Goal: Task Accomplishment & Management: Manage account settings

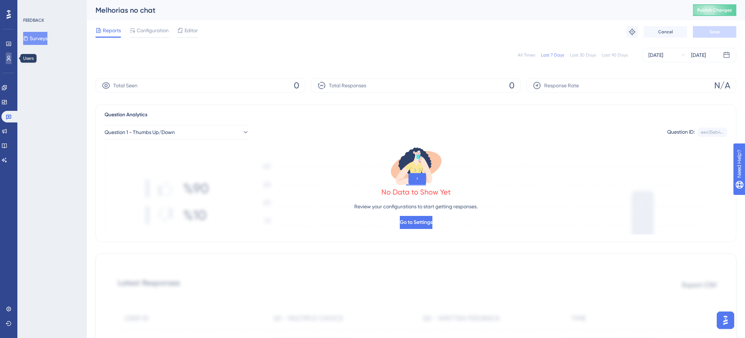
click at [7, 55] on icon at bounding box center [9, 58] width 6 height 6
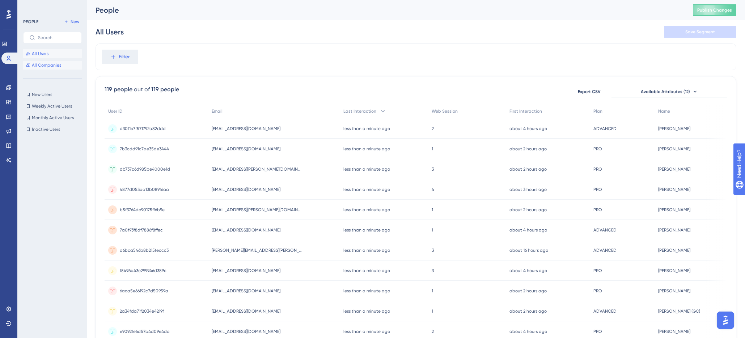
click at [48, 67] on span "All Companies" at bounding box center [46, 65] width 29 height 6
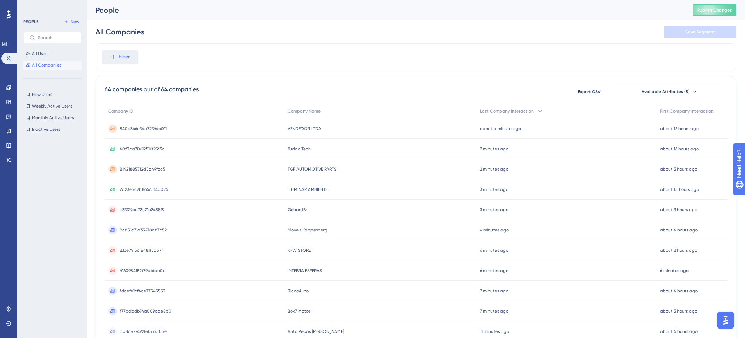
click at [265, 88] on div "64 companies out of 64 companies Export CSV Available Attributes (5)" at bounding box center [416, 91] width 623 height 13
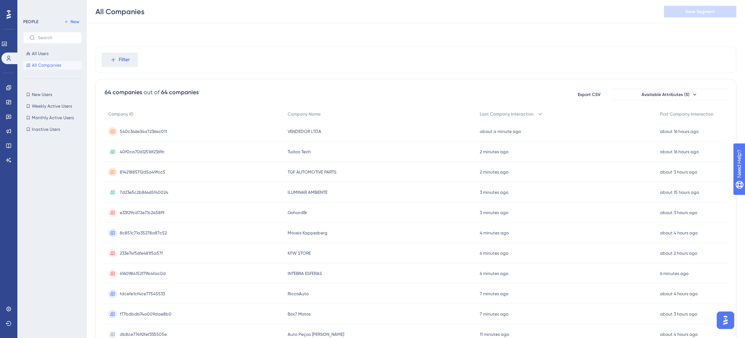
scroll to position [244, 0]
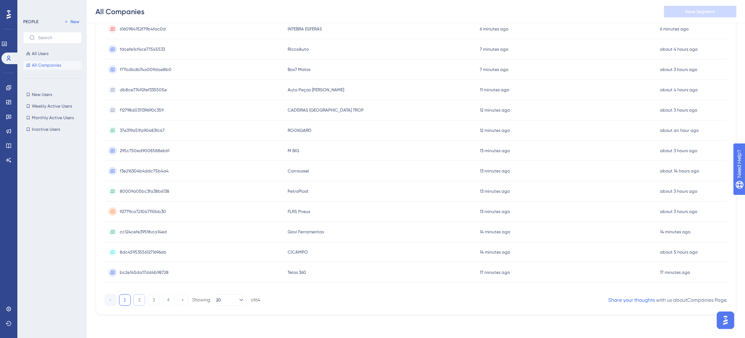
click at [139, 301] on button "2" at bounding box center [139, 300] width 12 height 12
click at [150, 300] on button "3" at bounding box center [154, 300] width 12 height 12
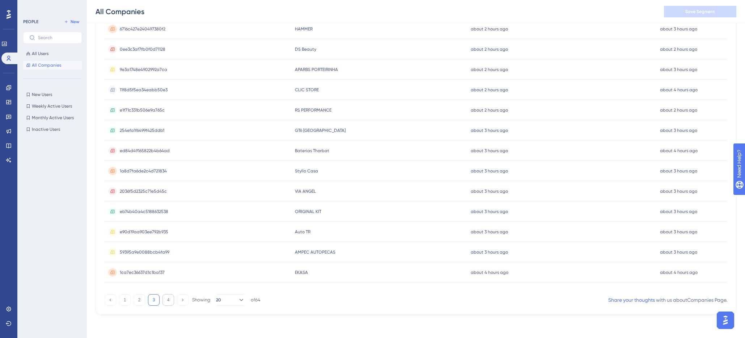
click at [167, 300] on button "4" at bounding box center [168, 300] width 12 height 12
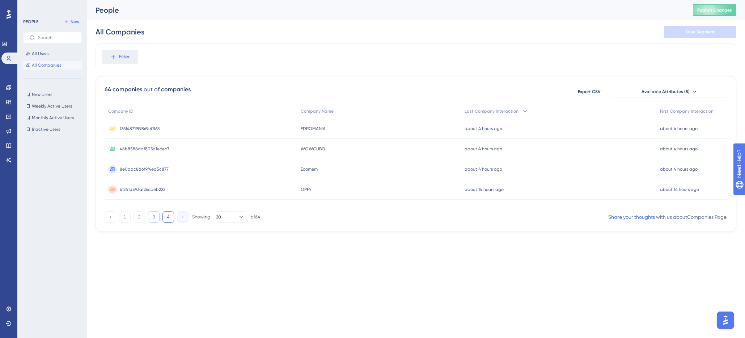
click at [156, 220] on button "3" at bounding box center [154, 217] width 12 height 12
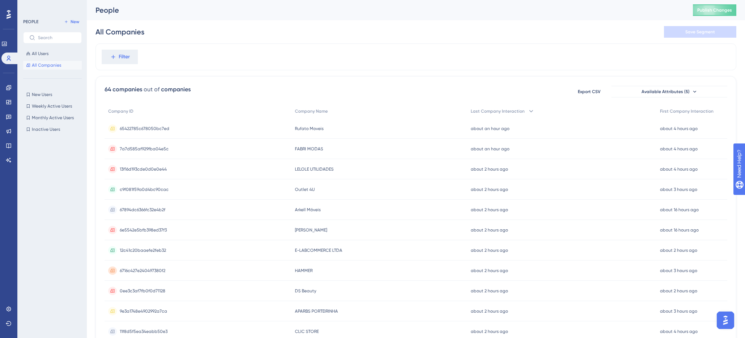
scroll to position [244, 0]
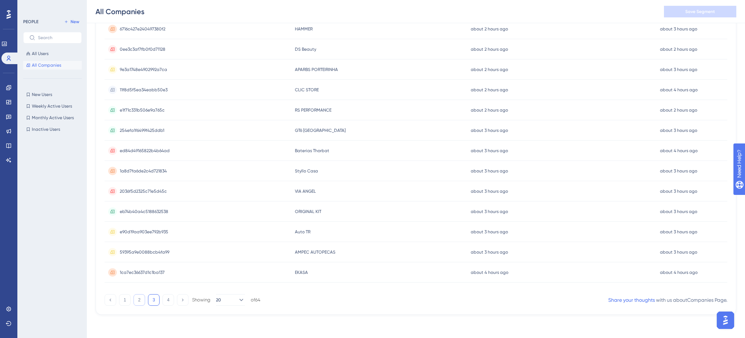
click at [140, 299] on button "2" at bounding box center [139, 300] width 12 height 12
click at [123, 300] on button "1" at bounding box center [125, 300] width 12 height 12
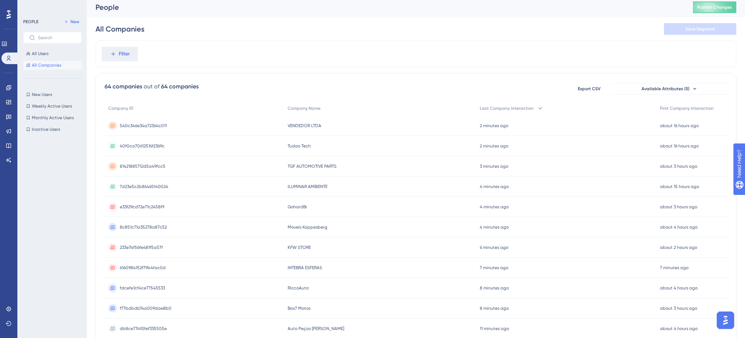
scroll to position [0, 0]
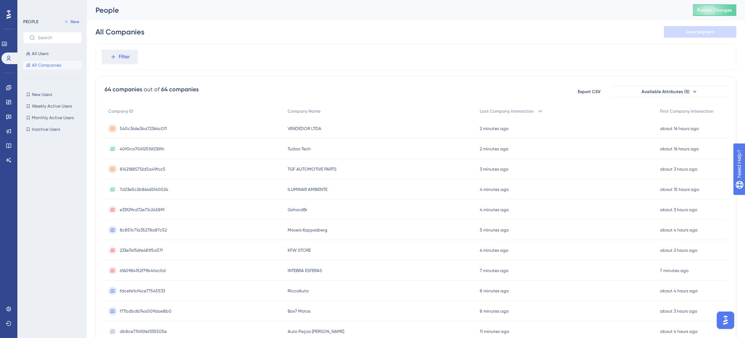
click at [312, 33] on div "All Companies Save Segment" at bounding box center [416, 31] width 641 height 23
click at [262, 58] on div "Filter" at bounding box center [416, 56] width 641 height 27
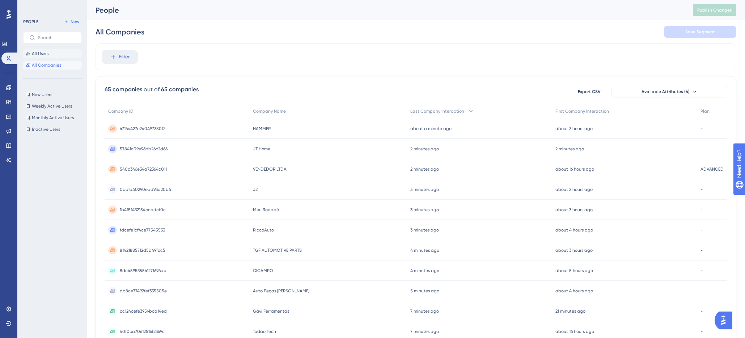
click at [51, 54] on button "All Users" at bounding box center [52, 53] width 59 height 9
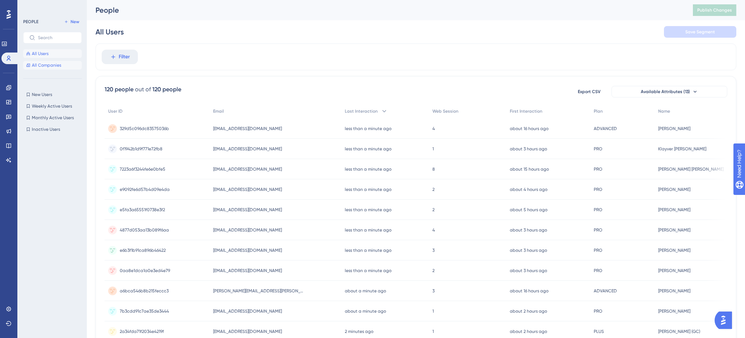
click at [46, 64] on span "All Companies" at bounding box center [46, 65] width 29 height 6
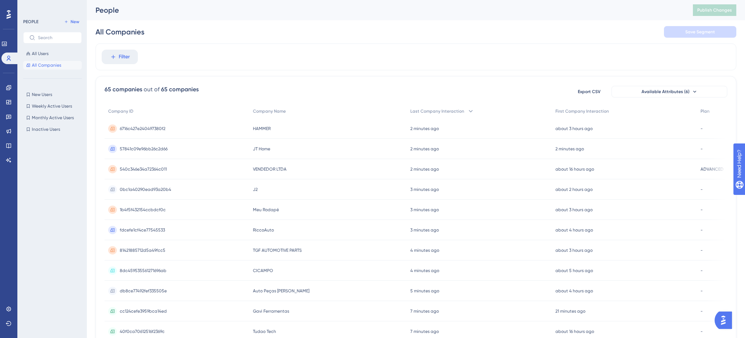
click at [149, 168] on span "540c346e34a72364c011" at bounding box center [143, 169] width 47 height 6
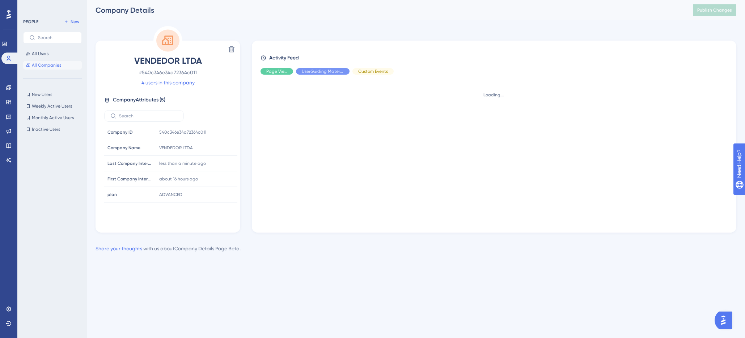
click at [160, 83] on link "4 users in this company" at bounding box center [167, 82] width 53 height 9
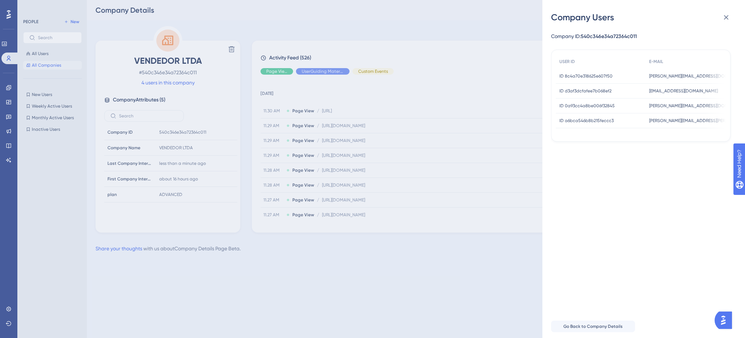
click at [654, 76] on span "gustavo.amorim2@loopia.com.br" at bounding box center [699, 76] width 101 height 6
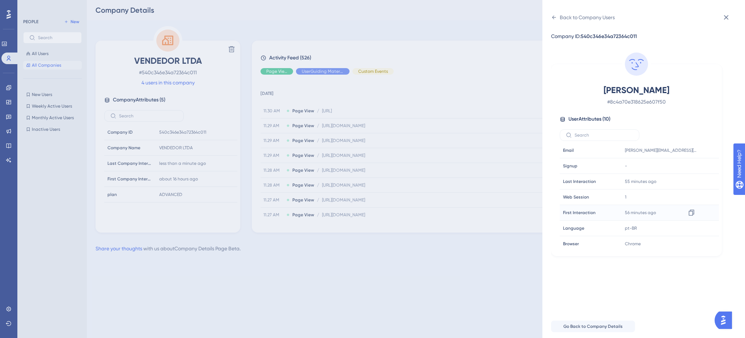
scroll to position [49, 0]
click at [724, 15] on icon at bounding box center [726, 17] width 9 height 9
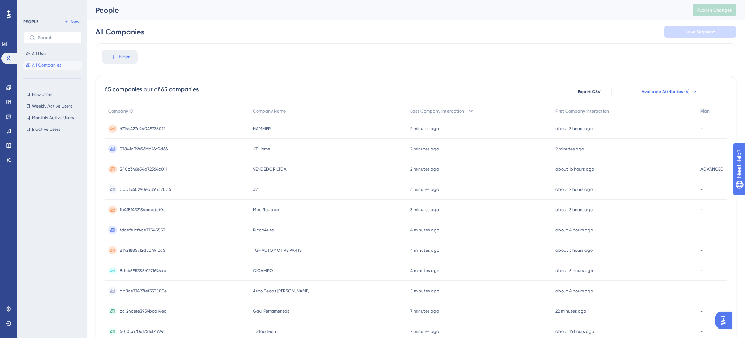
click at [694, 92] on icon at bounding box center [695, 92] width 6 height 6
click at [626, 63] on div "Filter" at bounding box center [416, 56] width 641 height 27
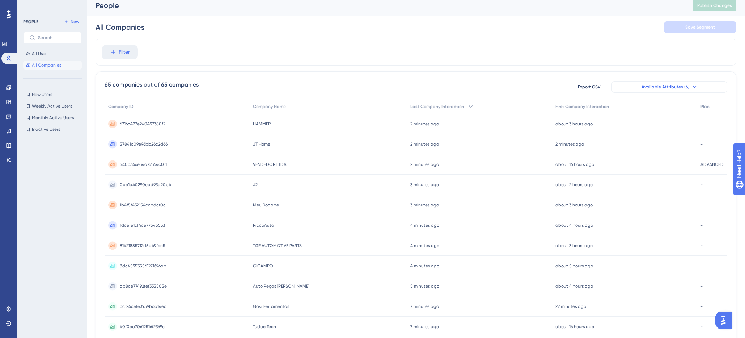
scroll to position [9, 0]
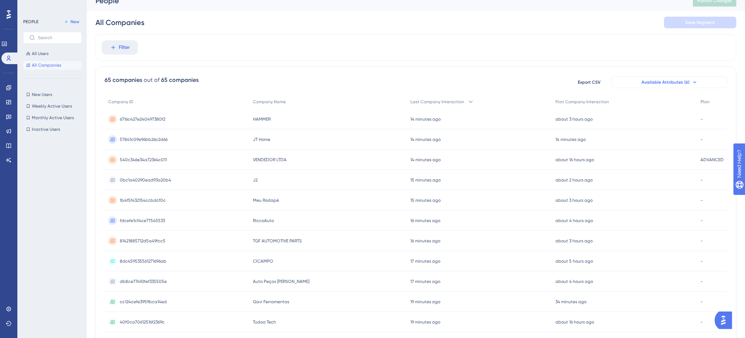
click at [222, 44] on div "Filter" at bounding box center [416, 47] width 641 height 27
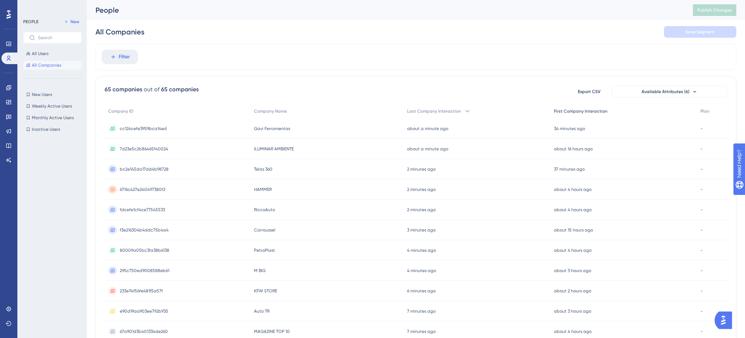
click at [560, 109] on span "First Company Interaction" at bounding box center [581, 111] width 54 height 6
click at [565, 109] on span "First Company Interaction" at bounding box center [586, 111] width 54 height 6
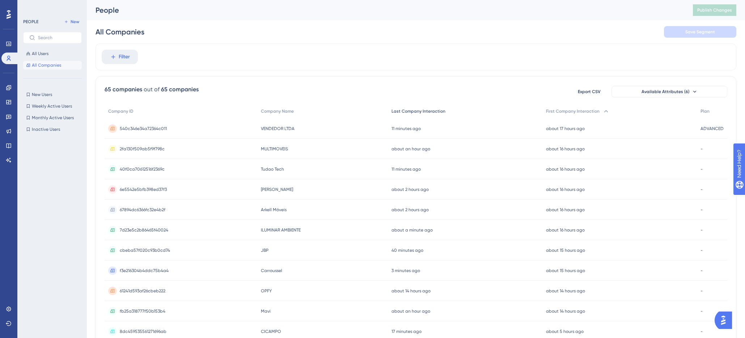
click at [400, 108] on div "Last Company Interaction" at bounding box center [465, 111] width 155 height 15
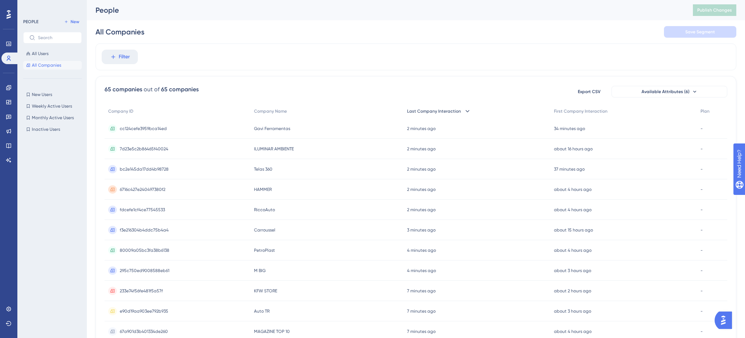
click at [415, 111] on span "Last Company Interaction" at bounding box center [434, 111] width 54 height 6
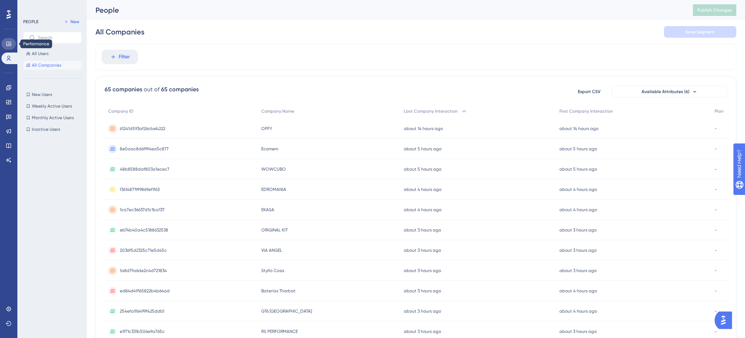
click at [7, 46] on icon at bounding box center [9, 44] width 6 height 6
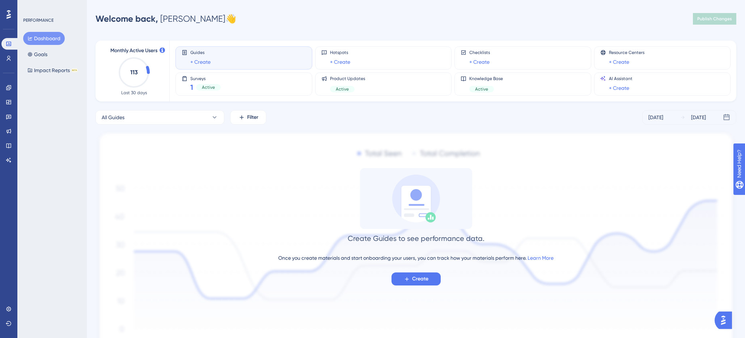
click at [58, 144] on div "PERFORMANCE Dashboard Goals Impact Reports BETA" at bounding box center [51, 169] width 69 height 338
click at [244, 85] on div "Surveys 1 Active" at bounding box center [244, 84] width 124 height 17
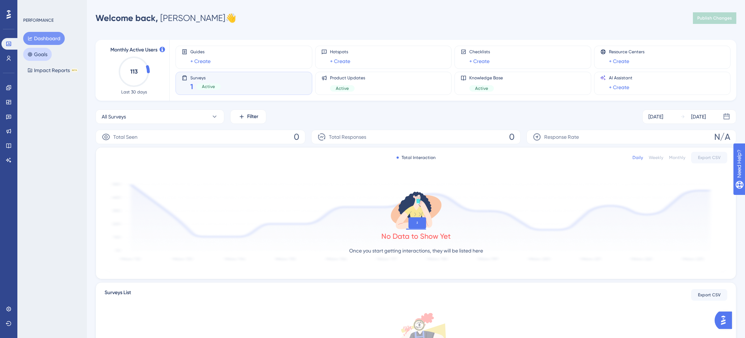
click at [44, 53] on button "Goals" at bounding box center [37, 54] width 29 height 13
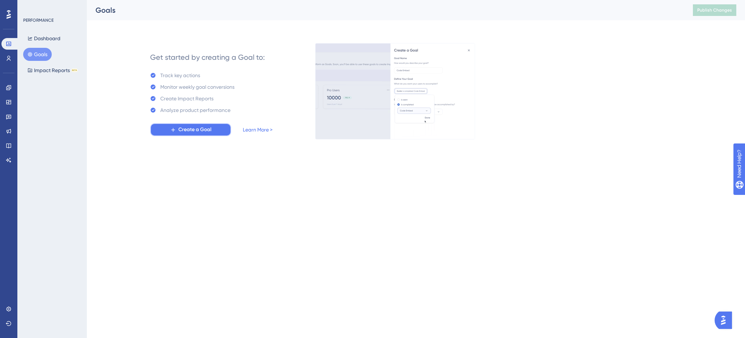
click at [181, 131] on span "Create a Goal" at bounding box center [194, 129] width 33 height 9
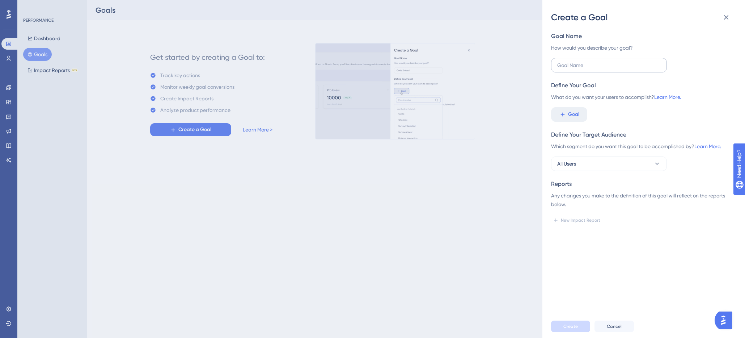
click at [586, 70] on label at bounding box center [609, 65] width 116 height 14
click at [586, 69] on input "text" at bounding box center [608, 65] width 103 height 8
type input "Starter"
click at [8, 89] on div "Create a Goal Goal Name How would you describe your goal? Define Your Goal What…" at bounding box center [372, 169] width 745 height 338
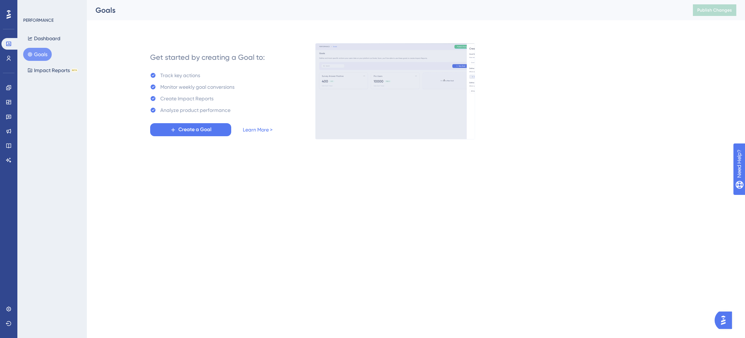
click at [87, 89] on div "Performance Users Engagement Widgets Feedback Product Updates Knowledge Base AI…" at bounding box center [416, 75] width 658 height 150
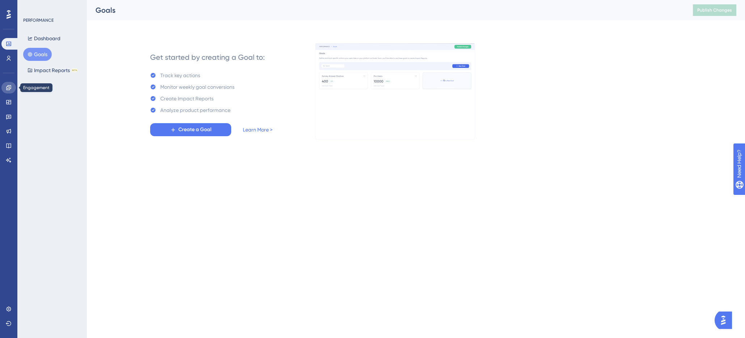
click at [8, 89] on icon at bounding box center [9, 88] width 6 height 6
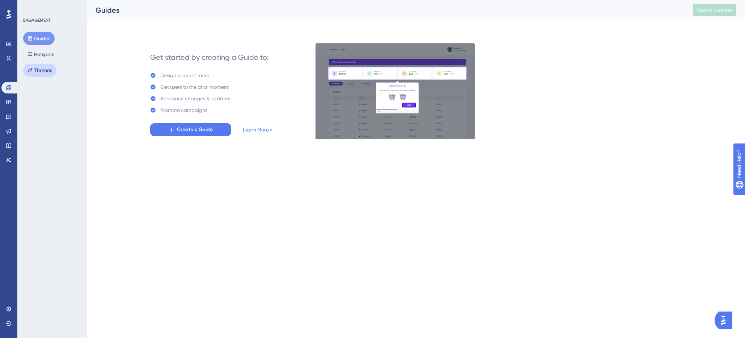
drag, startPoint x: 40, startPoint y: 68, endPoint x: 40, endPoint y: 72, distance: 4.0
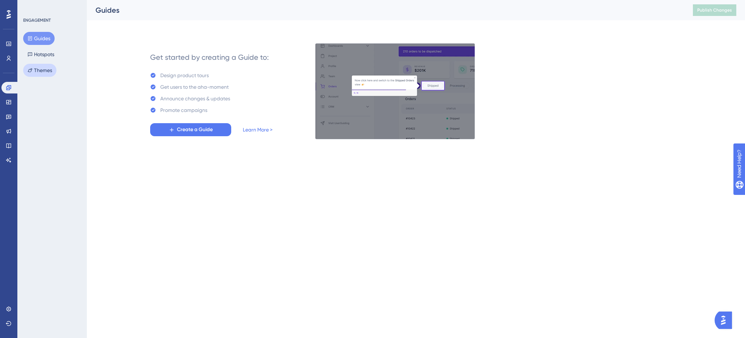
click at [40, 69] on button "Themes" at bounding box center [39, 70] width 33 height 13
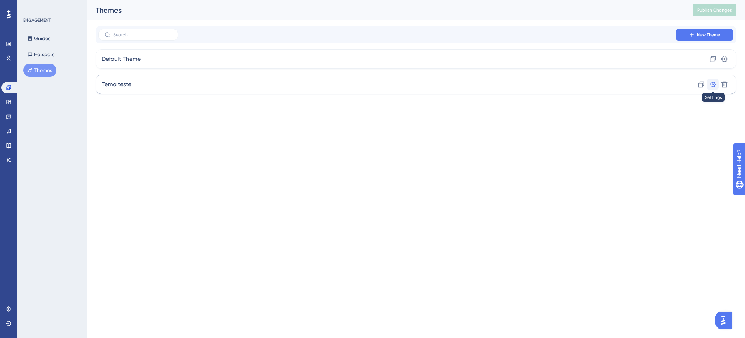
click at [713, 85] on icon at bounding box center [712, 84] width 7 height 7
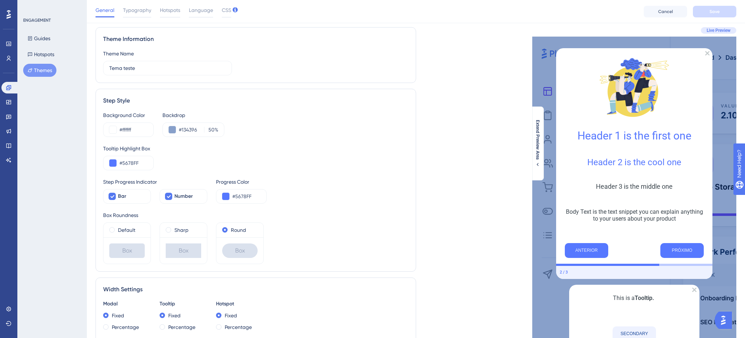
scroll to position [5, 0]
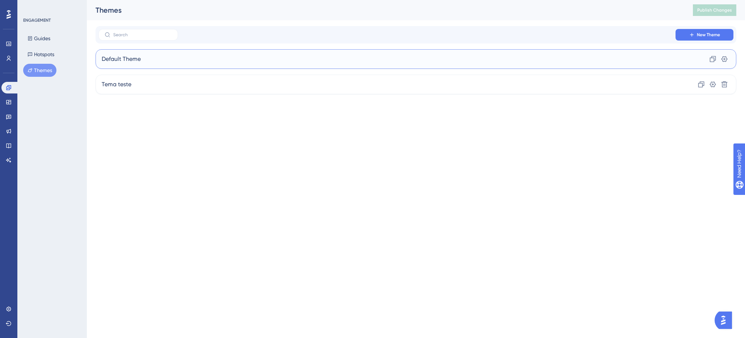
click at [129, 55] on span "Default Theme" at bounding box center [121, 59] width 39 height 9
click at [136, 59] on span "Default Theme" at bounding box center [121, 59] width 39 height 9
click at [115, 82] on span "Tema teste" at bounding box center [117, 84] width 30 height 9
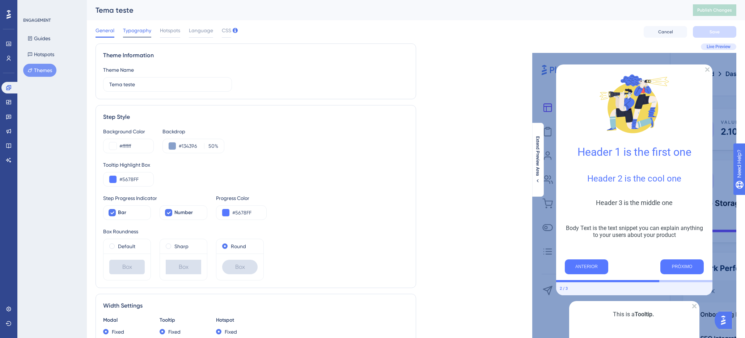
click at [128, 30] on span "Typography" at bounding box center [137, 30] width 28 height 9
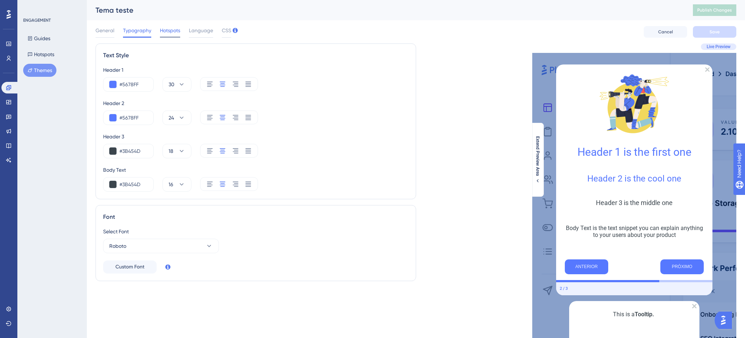
click at [171, 34] on span "Hotspots" at bounding box center [170, 30] width 20 height 9
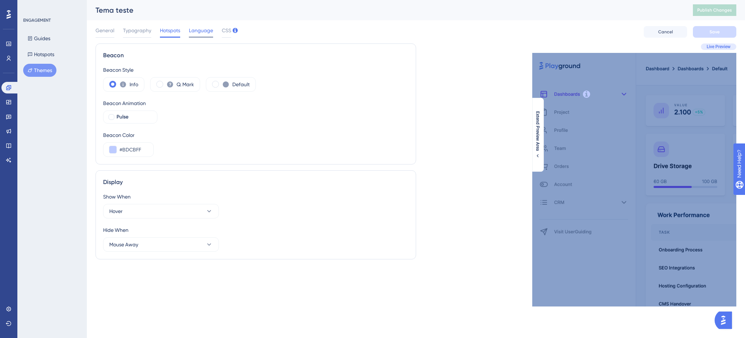
click at [190, 34] on span "Language" at bounding box center [201, 30] width 24 height 9
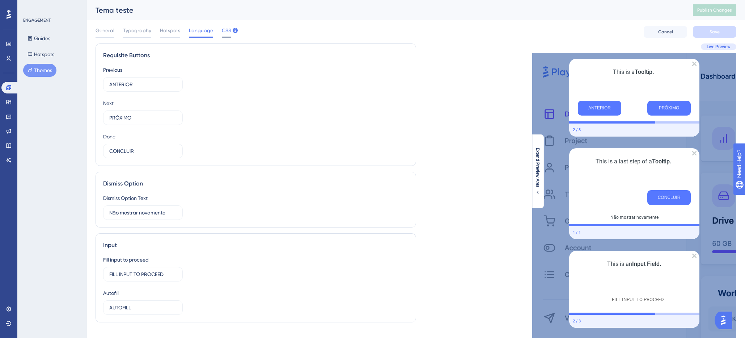
click at [229, 31] on span "CSS" at bounding box center [226, 30] width 9 height 9
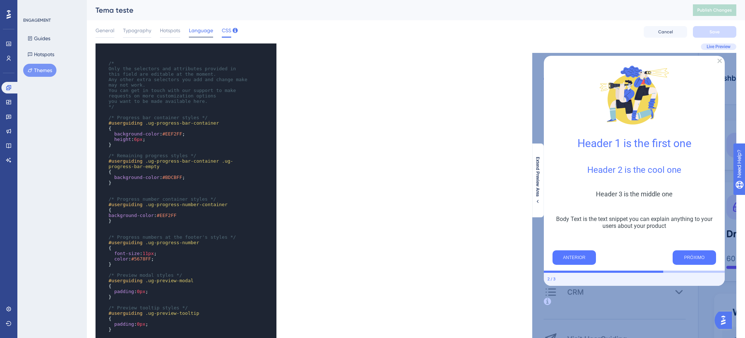
click at [202, 31] on span "Language" at bounding box center [201, 30] width 24 height 9
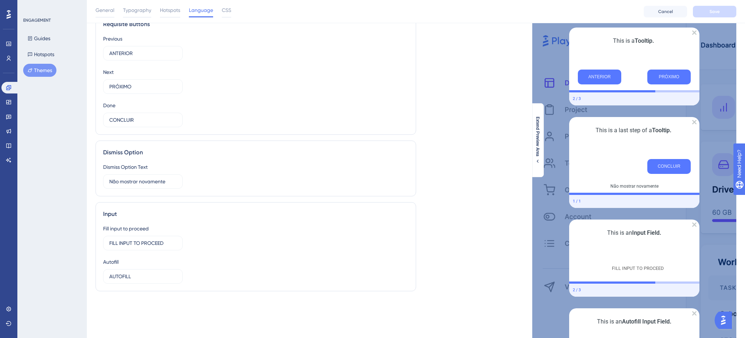
scroll to position [51, 0]
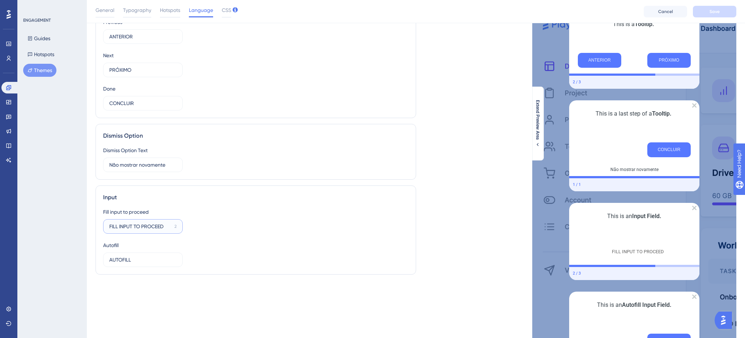
click at [170, 227] on input "FILL INPUT TO PROCEED" at bounding box center [140, 226] width 62 height 8
drag, startPoint x: 210, startPoint y: 220, endPoint x: 205, endPoint y: 225, distance: 6.4
click at [210, 220] on div "Fill input to proceed FILL INPUT TO PROCEED 2 Autofill AUTOFILL 8" at bounding box center [255, 236] width 305 height 59
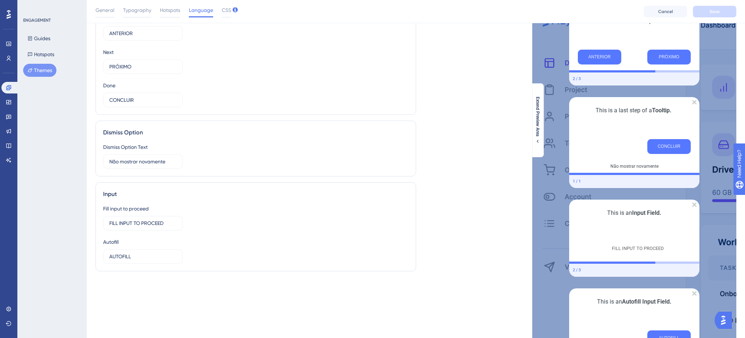
scroll to position [0, 0]
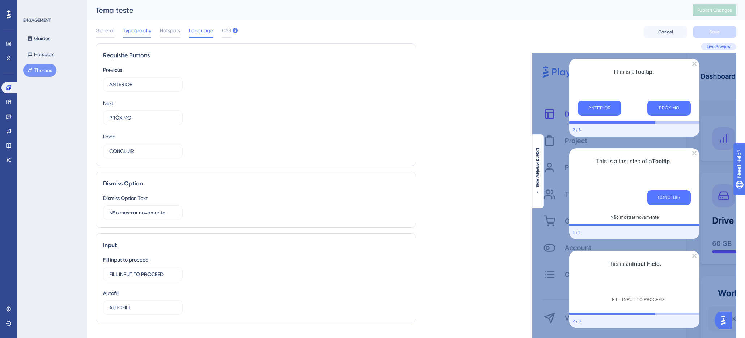
click at [132, 33] on span "Typography" at bounding box center [137, 30] width 28 height 9
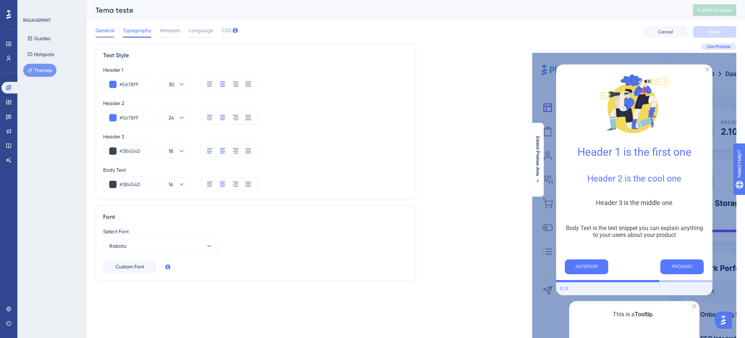
click at [103, 33] on span "General" at bounding box center [105, 30] width 19 height 9
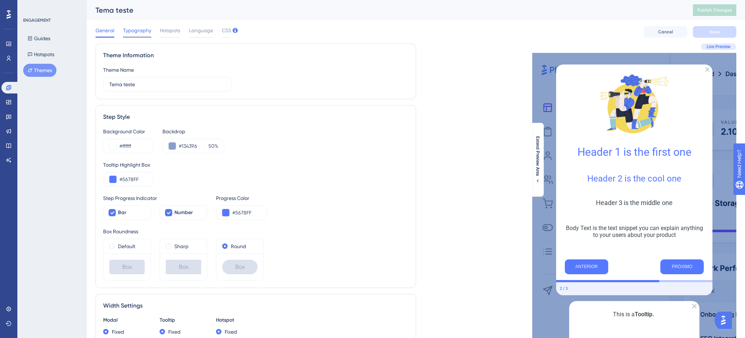
click at [138, 31] on span "Typography" at bounding box center [137, 30] width 28 height 9
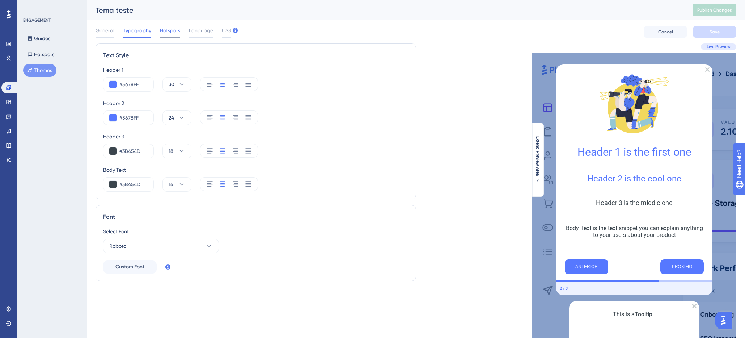
click at [166, 31] on span "Hotspots" at bounding box center [170, 30] width 20 height 9
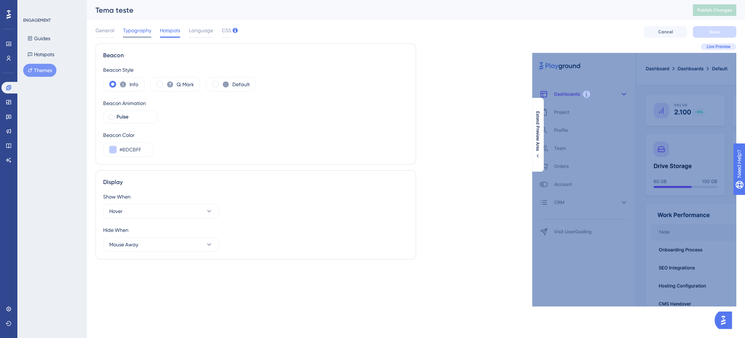
click at [136, 35] on div "Typography" at bounding box center [137, 32] width 28 height 12
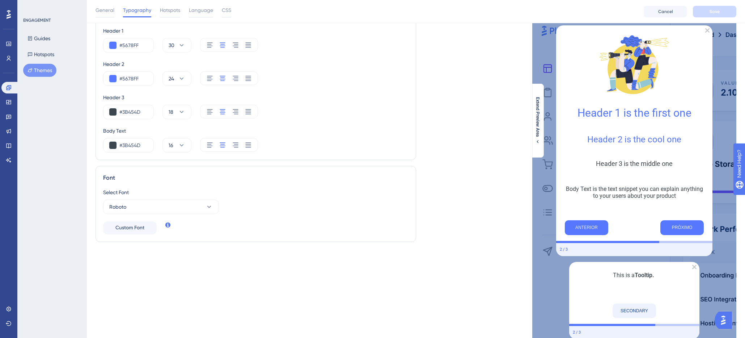
scroll to position [67, 0]
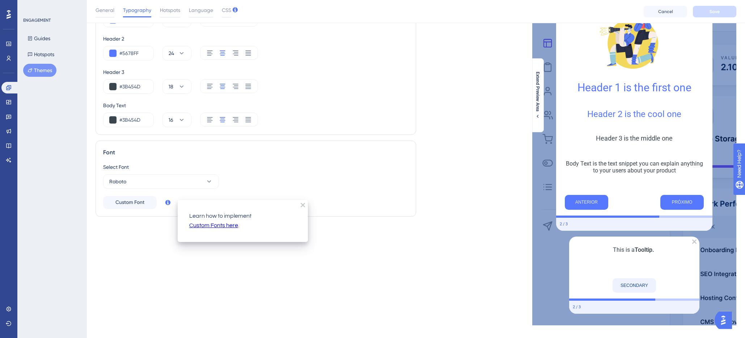
click at [287, 176] on div "Select Font Roboto" at bounding box center [255, 175] width 305 height 26
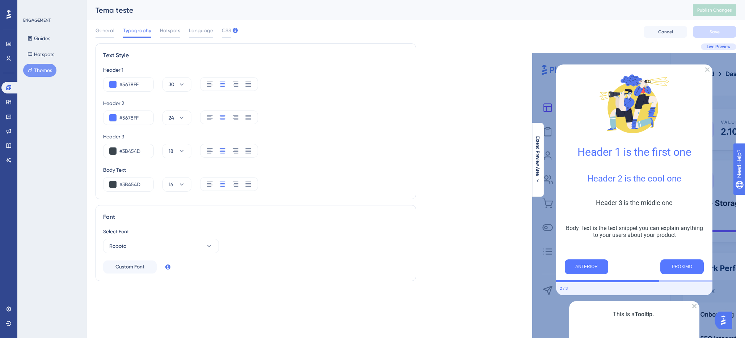
drag, startPoint x: 106, startPoint y: 28, endPoint x: 100, endPoint y: 39, distance: 12.5
click at [106, 29] on span "General" at bounding box center [105, 30] width 19 height 9
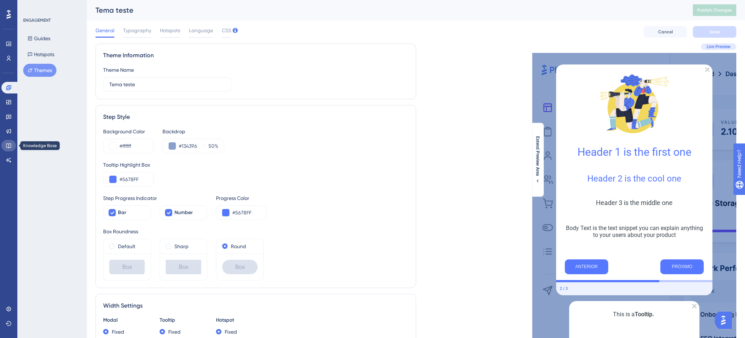
click at [12, 147] on link at bounding box center [8, 146] width 14 height 12
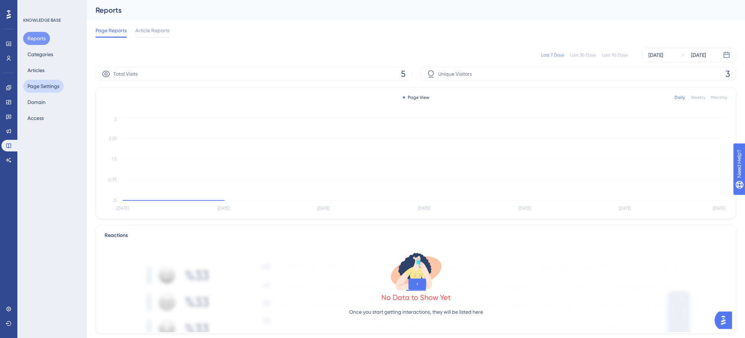
click at [46, 90] on button "Page Settings" at bounding box center [43, 86] width 41 height 13
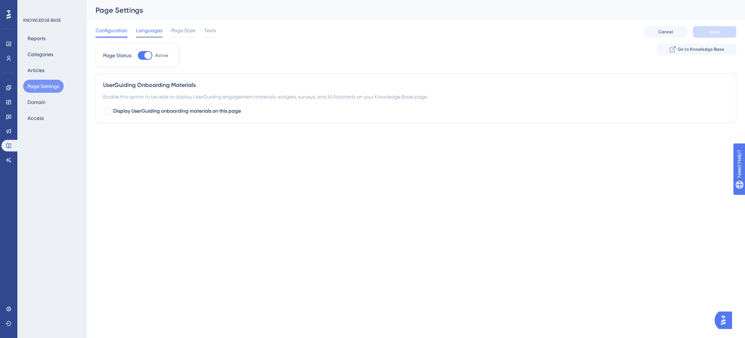
click at [148, 31] on span "Languages" at bounding box center [149, 30] width 26 height 9
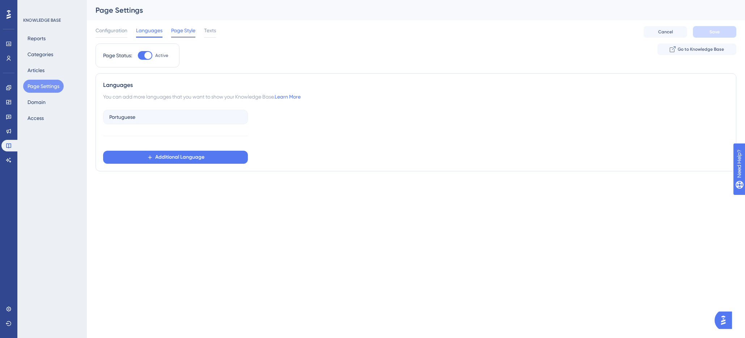
click at [175, 33] on span "Page Style" at bounding box center [183, 30] width 24 height 9
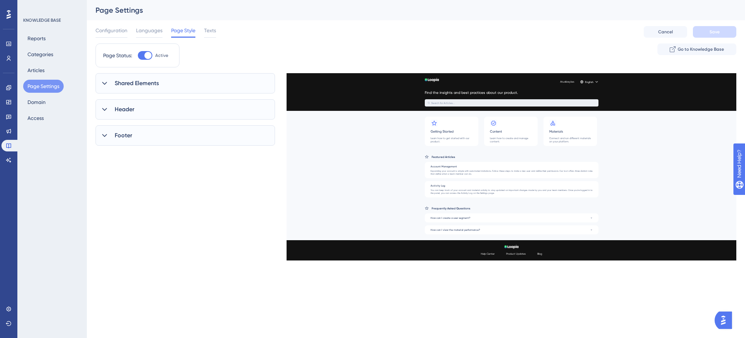
click at [177, 88] on div "Shared Elements" at bounding box center [185, 83] width 179 height 20
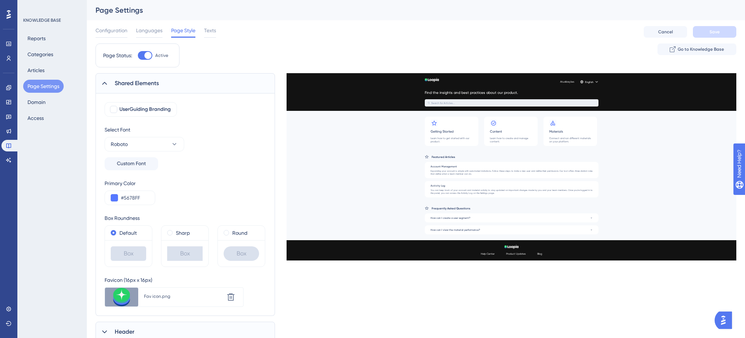
click at [177, 88] on div "Shared Elements" at bounding box center [185, 83] width 179 height 20
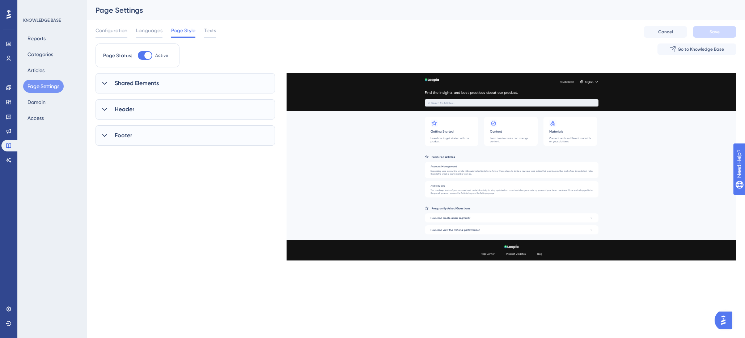
click at [179, 82] on div "Shared Elements" at bounding box center [185, 83] width 179 height 20
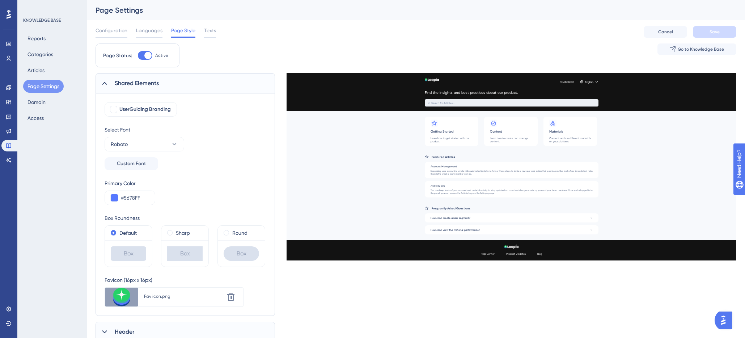
click at [181, 82] on div "Shared Elements" at bounding box center [185, 83] width 179 height 20
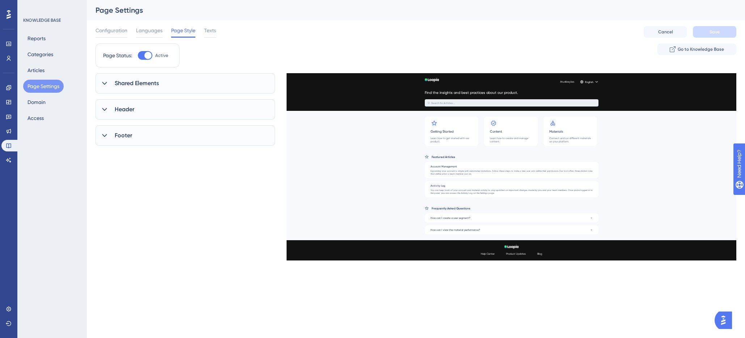
click at [160, 77] on div "Shared Elements" at bounding box center [185, 83] width 179 height 20
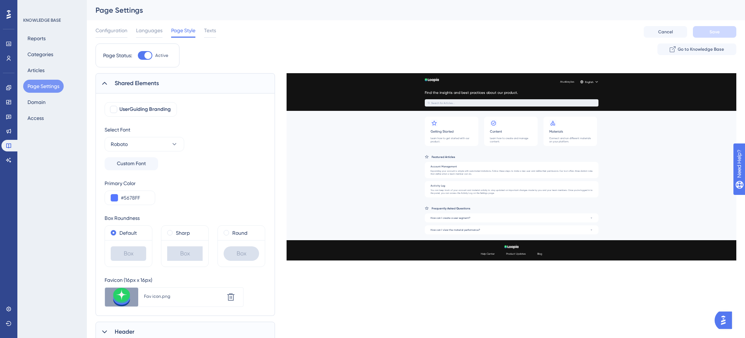
click at [160, 79] on div "Shared Elements" at bounding box center [185, 83] width 179 height 20
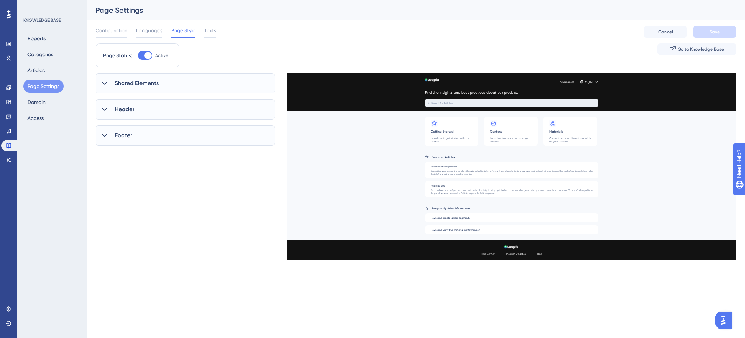
click at [156, 109] on div "Header" at bounding box center [185, 109] width 179 height 20
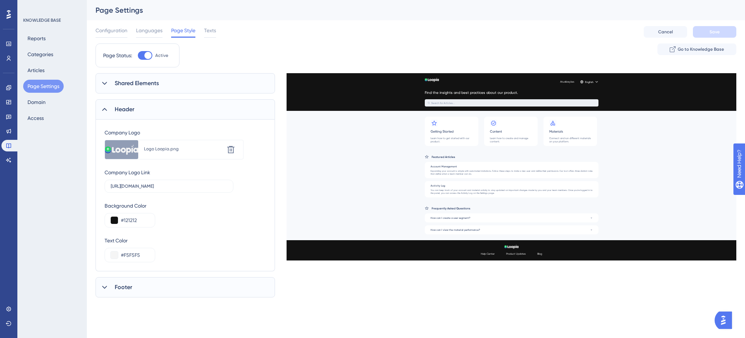
click at [160, 109] on div "Header" at bounding box center [185, 109] width 179 height 20
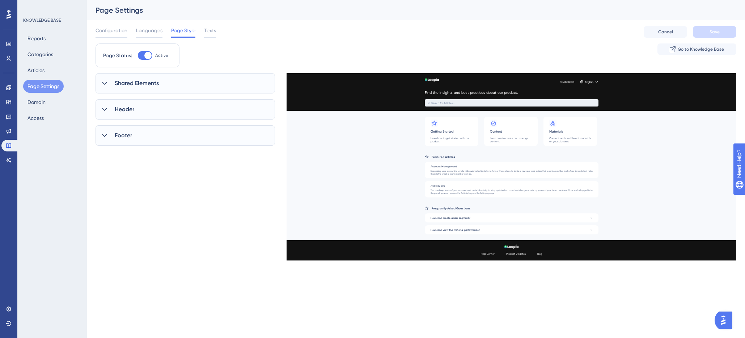
click at [156, 137] on div "Footer" at bounding box center [185, 135] width 179 height 20
click at [157, 116] on div "Header" at bounding box center [185, 109] width 179 height 20
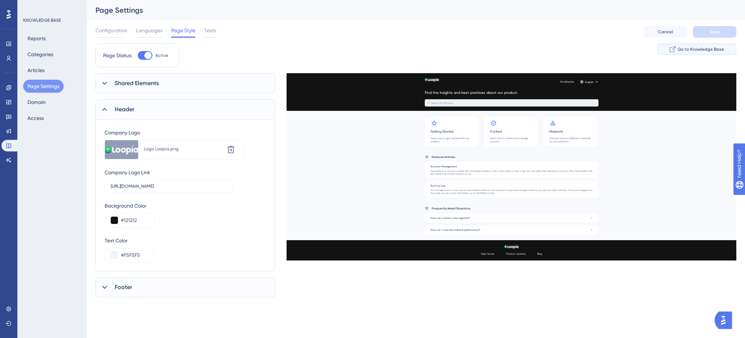
click at [694, 51] on span "Go to Knowledge Base" at bounding box center [701, 49] width 46 height 6
click at [34, 52] on button "Categories" at bounding box center [40, 54] width 34 height 13
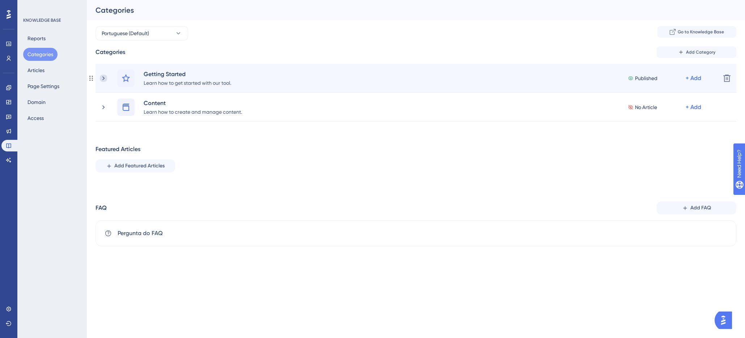
click at [103, 77] on icon at bounding box center [103, 78] width 7 height 7
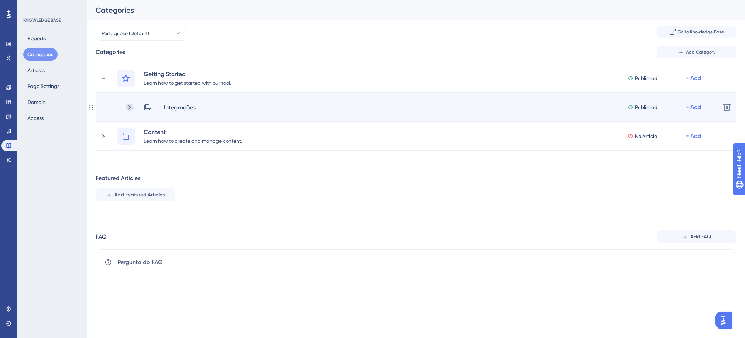
click at [132, 105] on icon at bounding box center [129, 106] width 7 height 7
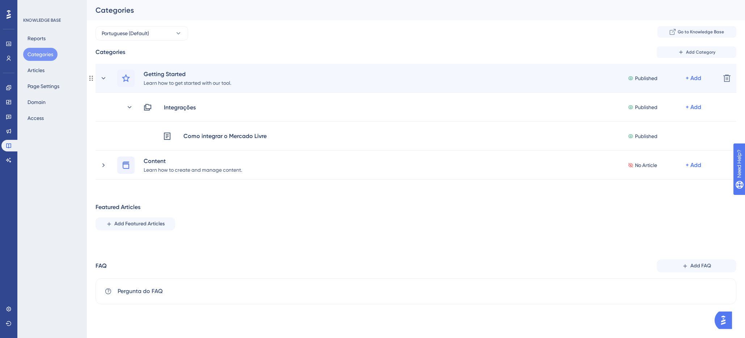
click at [96, 77] on div "Getting Started Learn how to get started with our tool. Published + Add Delete" at bounding box center [416, 78] width 641 height 29
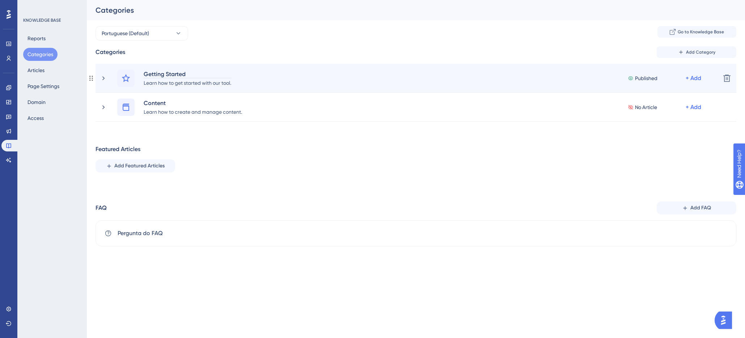
click at [150, 76] on div "Getting Started" at bounding box center [187, 73] width 88 height 9
click at [155, 82] on div "Learn how to get started with our tool." at bounding box center [187, 82] width 88 height 9
click at [130, 80] on div at bounding box center [125, 77] width 17 height 17
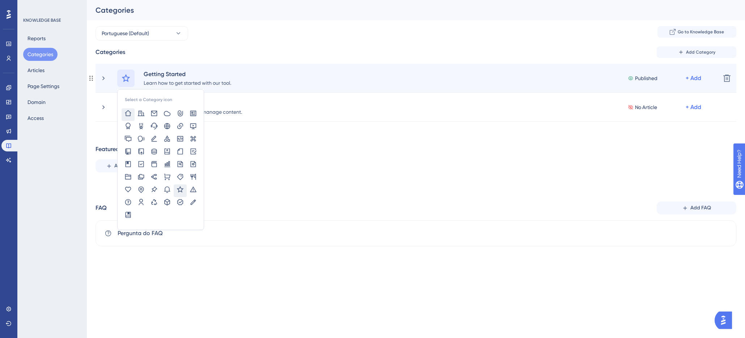
click at [128, 114] on icon at bounding box center [127, 113] width 7 height 7
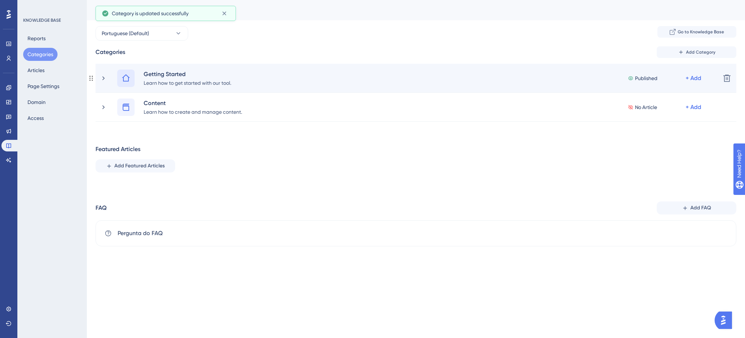
click at [127, 79] on icon at bounding box center [126, 78] width 9 height 9
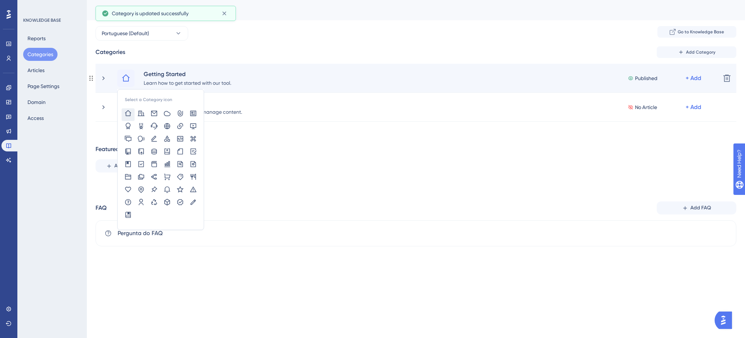
click at [194, 64] on div "Select a Category icon Getting Started Learn how to get started with our tool. …" at bounding box center [416, 78] width 641 height 29
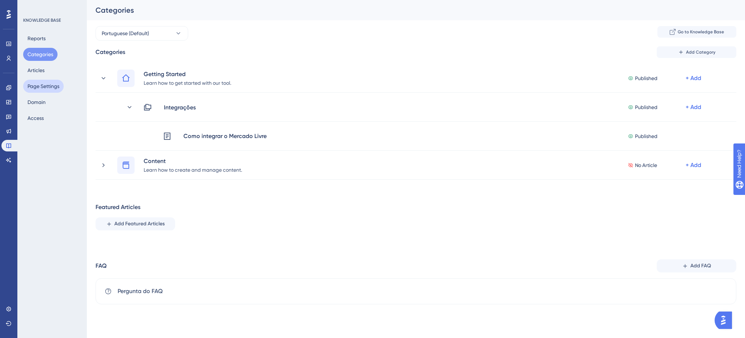
click at [43, 86] on button "Page Settings" at bounding box center [43, 86] width 41 height 13
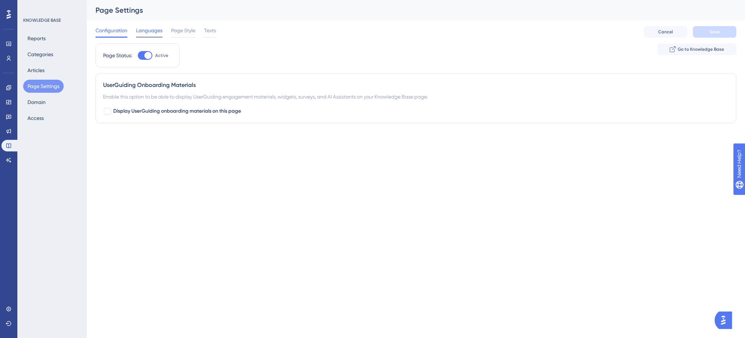
click at [155, 34] on span "Languages" at bounding box center [149, 30] width 26 height 9
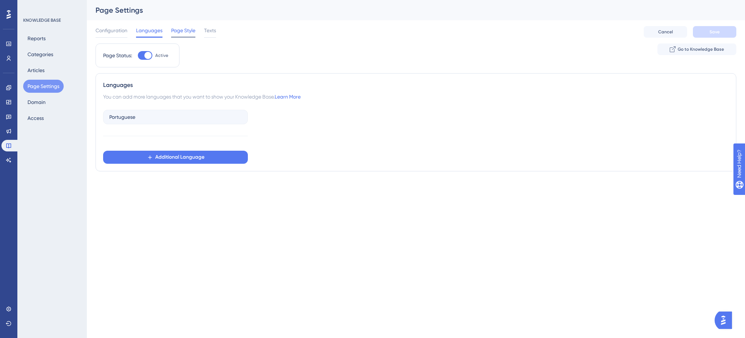
click at [190, 33] on span "Page Style" at bounding box center [183, 30] width 24 height 9
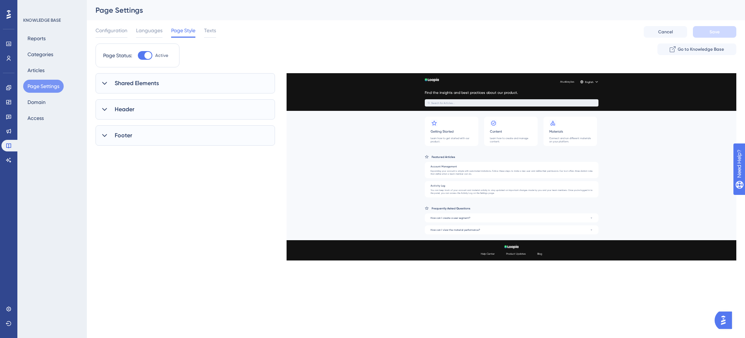
click at [135, 82] on span "Shared Elements" at bounding box center [137, 83] width 44 height 9
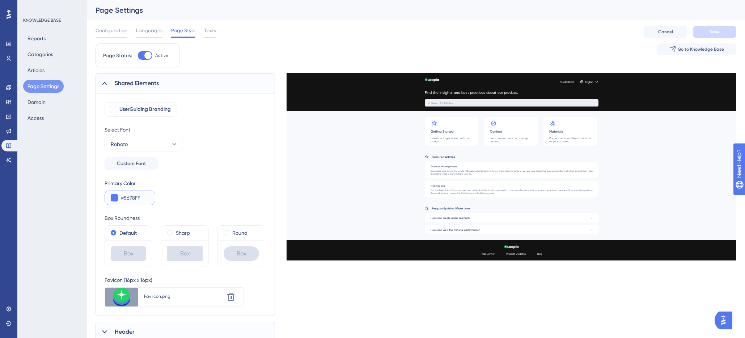
click at [116, 198] on button at bounding box center [114, 197] width 7 height 7
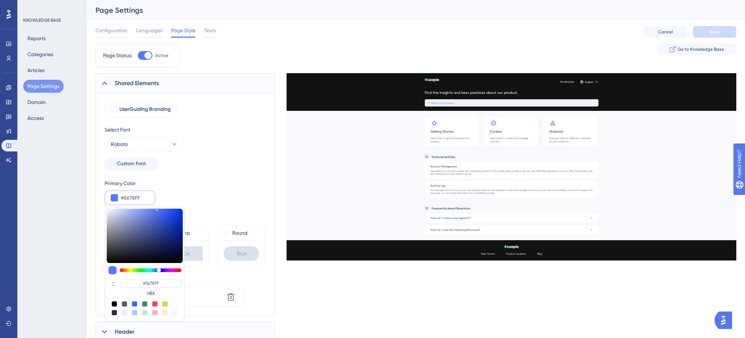
type input "#6475b9"
type input "#6475B9"
type input "#6374b9"
type input "#6374B9"
type input "#475db8"
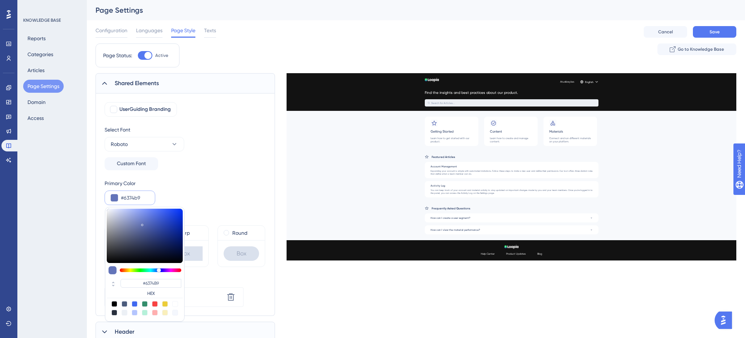
type input "#475DB8"
type input "#2e48b4"
type input "#2E48B4"
type input "#2842aa"
type input "#2842AA"
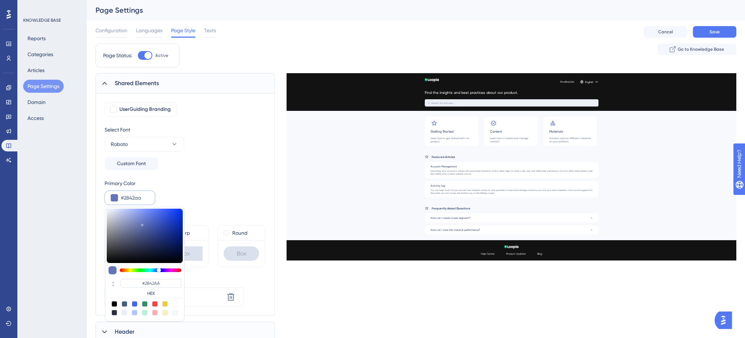
type input "#263fa3"
type input "#263FA3"
type input "#263ea1"
type input "#263EA1"
drag, startPoint x: 142, startPoint y: 223, endPoint x: 165, endPoint y: 228, distance: 23.7
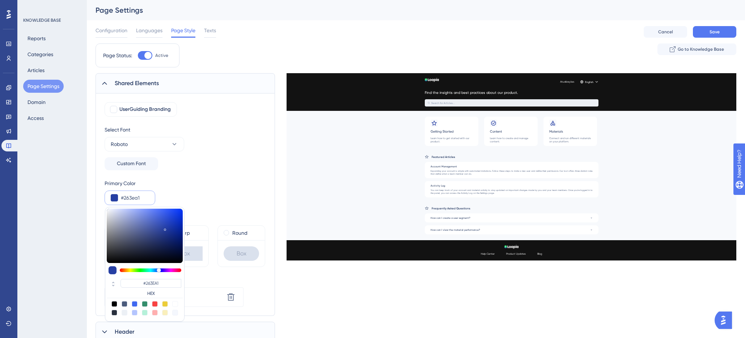
click at [165, 228] on div at bounding box center [145, 235] width 76 height 54
click at [222, 152] on div "Select Font Roboto Custom Font" at bounding box center [185, 147] width 161 height 45
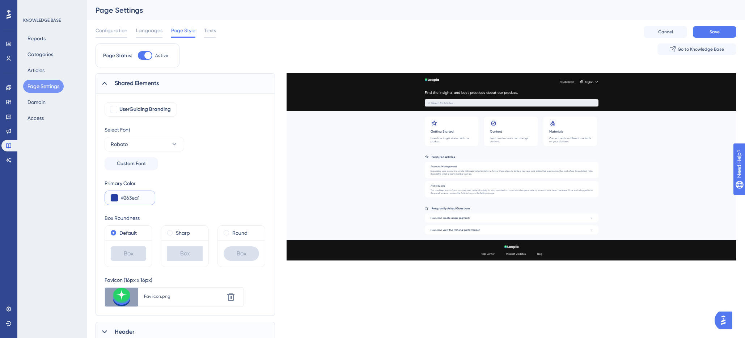
click at [139, 200] on input "#263ea1" at bounding box center [135, 197] width 28 height 9
click at [113, 198] on button at bounding box center [114, 197] width 7 height 7
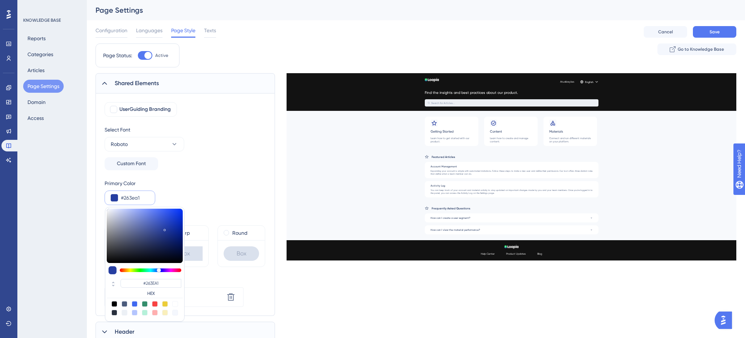
type input "#1f3799"
type input "#1F3799"
type input "#213aa0"
type input "#213AA0"
type input "#1f3aa8"
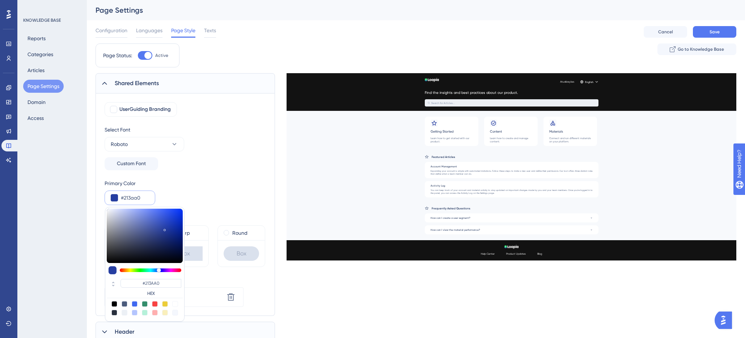
type input "#1F3AA8"
type input "#1c3ab6"
type input "#1C3AB6"
type input "#193abe"
type input "#193ABE"
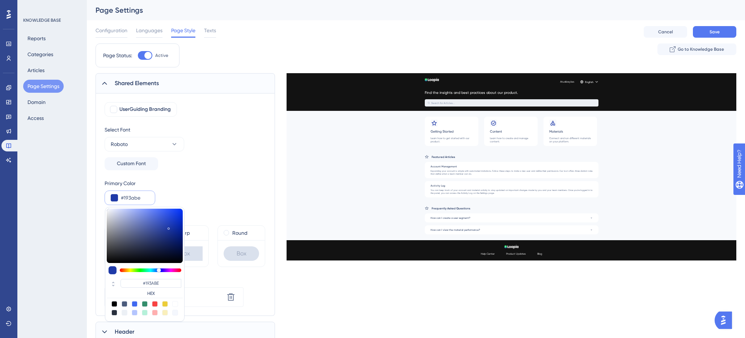
type input "#193bc3"
type input "#193BC3"
type input "#183dce"
type input "#183DCE"
type input "#183fd6"
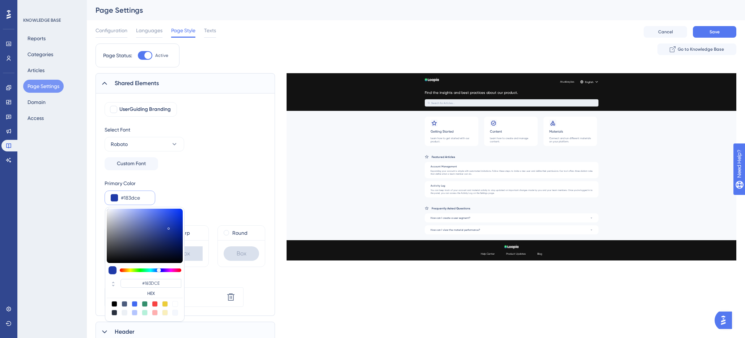
type input "#183FD6"
type input "#1940da"
type input "#1940DA"
type input "#1740df"
type input "#1740DF"
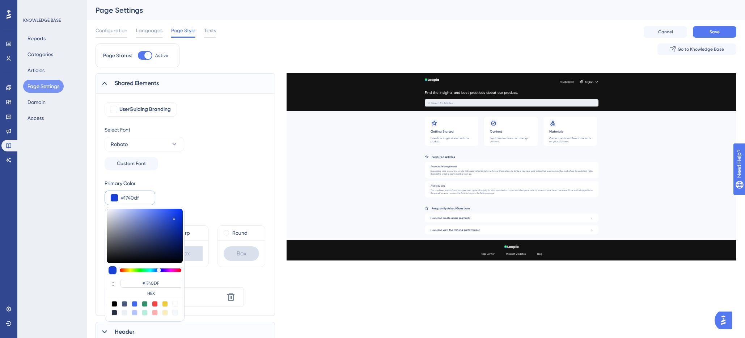
type input "#1740e2"
type input "#1740E2"
type input "#1740e4"
type input "#1740E4"
type input "#1640e7"
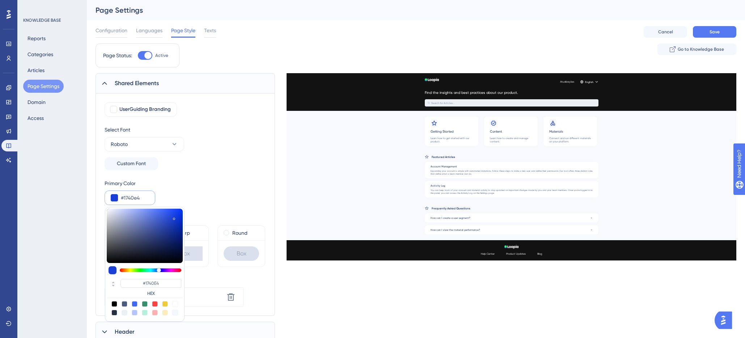
type input "#1640E7"
type input "#123eec"
type input "#123EEC"
type input "#113eee"
type input "#113EEE"
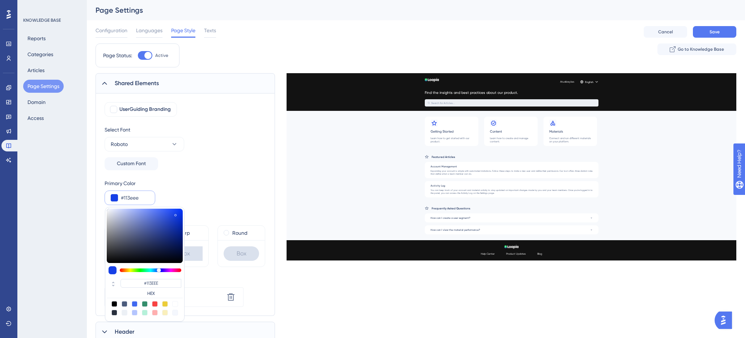
type input "#0e3bee"
type input "#0E3BEE"
type input "#0736f3"
type input "#0736F3"
type input "#0635f5"
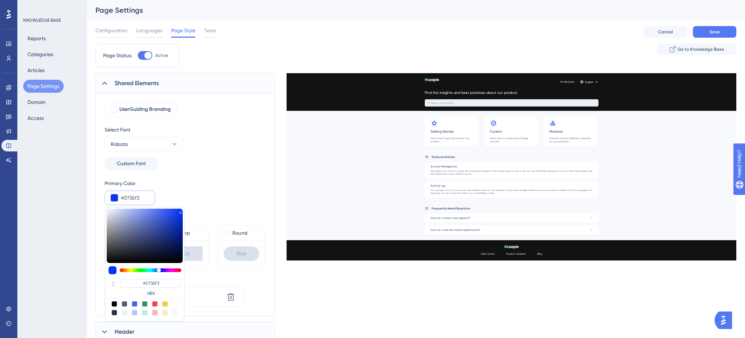
type input "#0635F5"
type input "#0534f6"
type input "#0534F6"
type input "#0233fc"
type input "#0233FC"
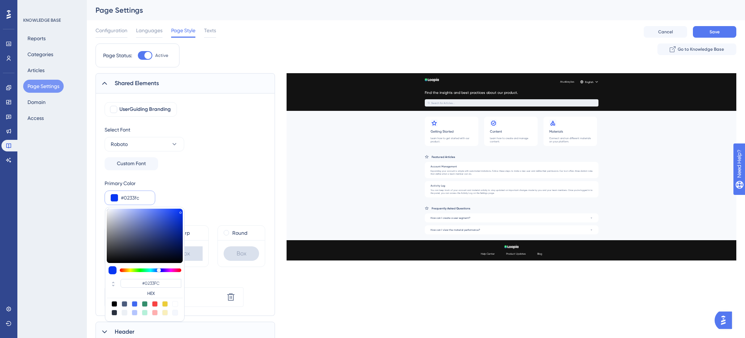
type input "#0234fd"
type input "#0234FD"
type input "#0435fd"
type input "#0435FD"
type input "#254ffc"
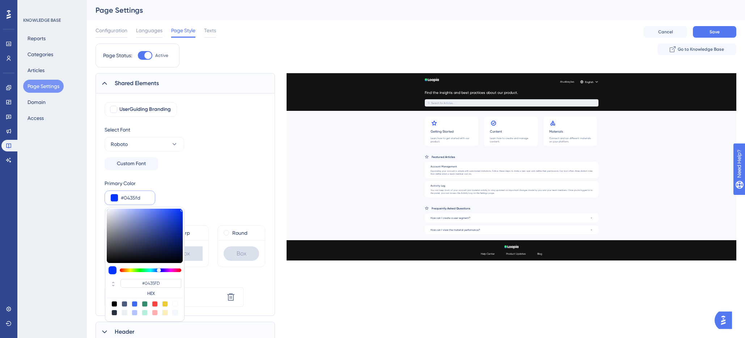
type input "#254FFC"
type input "#6481fa"
type input "#6481FA"
type input "#7992fa"
type input "#7992FA"
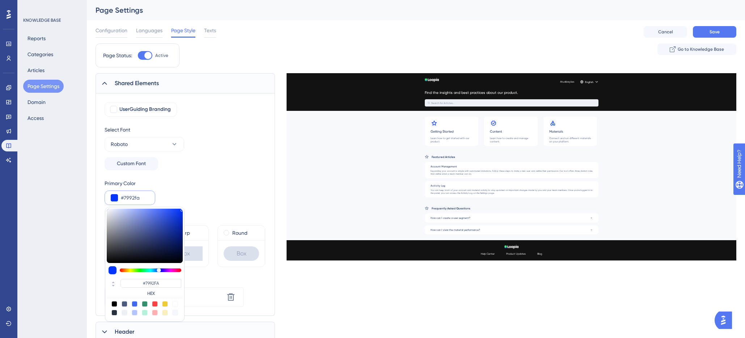
type input "#869dfa"
type input "#869DFA"
type input "#95a8f5"
type input "#95A8F5"
type input "#9aa9e7"
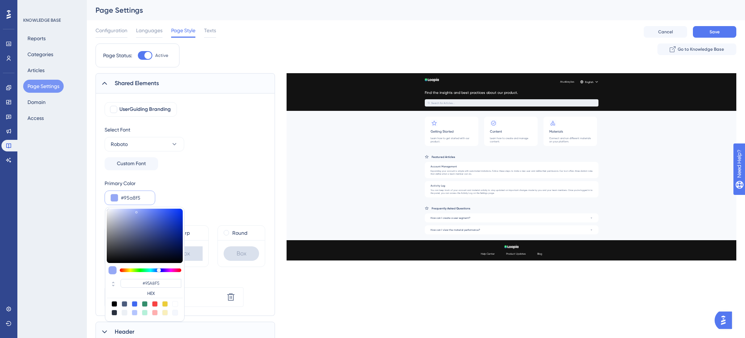
type input "#9AA9E7"
type input "#909bc7"
type input "#909BC7"
type input "#8c96be"
type input "#8C96BE"
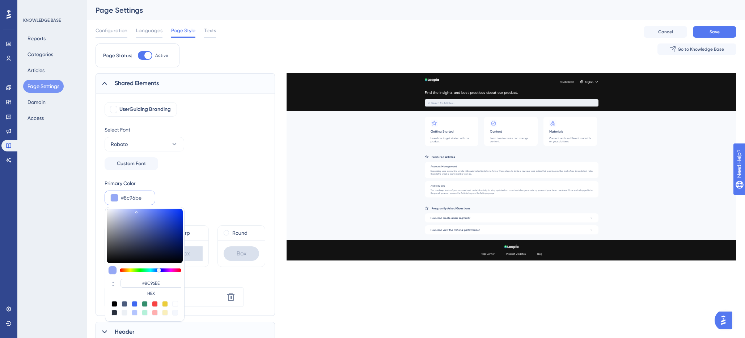
type input "#7881a5"
type input "#7881A5"
type input "#575f7e"
type input "#575F7E"
type input "#444a64"
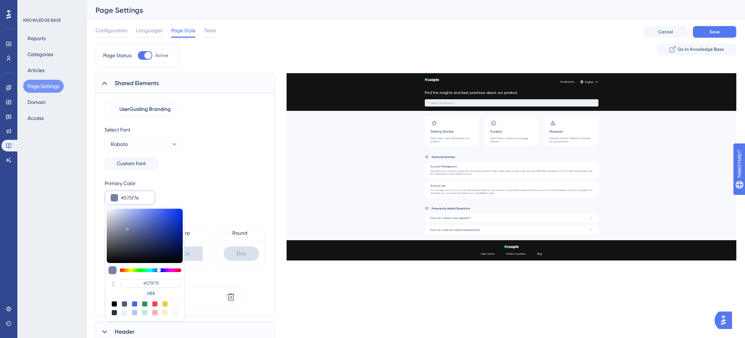
type input "#444A64"
type input "#313649"
type input "#1f222e"
type input "#1F222E"
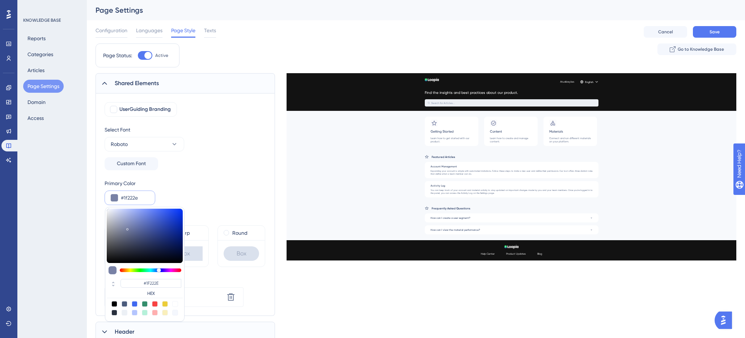
type input "#0c0d11"
type input "#0C0D11"
type input "#000000"
type input "#010207"
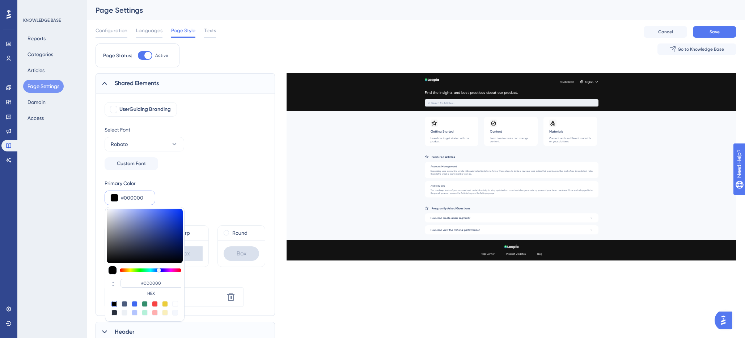
type input "#010207"
type input "#040718"
type input "#040f4b"
type input "#040F4B"
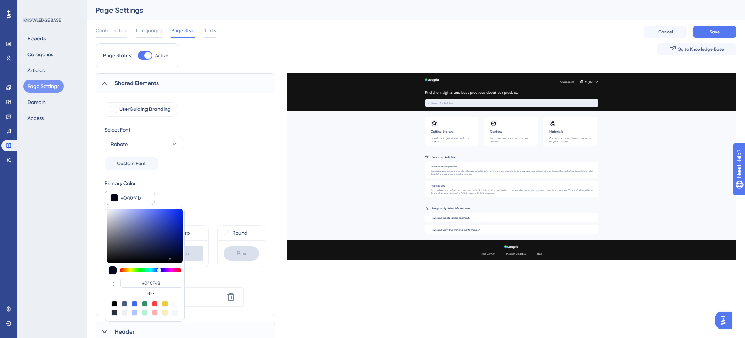
type input "#04167a"
type input "#04167A"
type input "#041a96"
type input "#041A96"
type input "#051eaa"
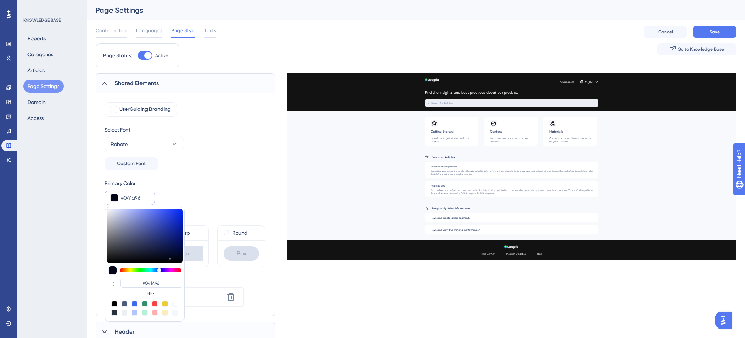
type input "#051EAA"
type input "#0520b6"
type input "#0520B6"
type input "#0623c9"
type input "#0623C9"
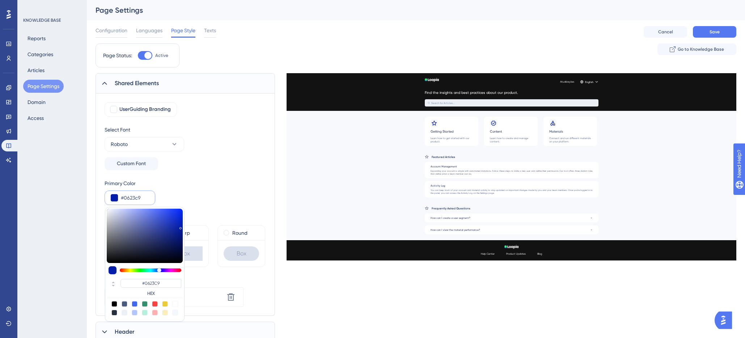
type input "#112fdb"
type input "#112FDB"
type input "#3650e6"
type input "#3650E6"
type input "#7281da"
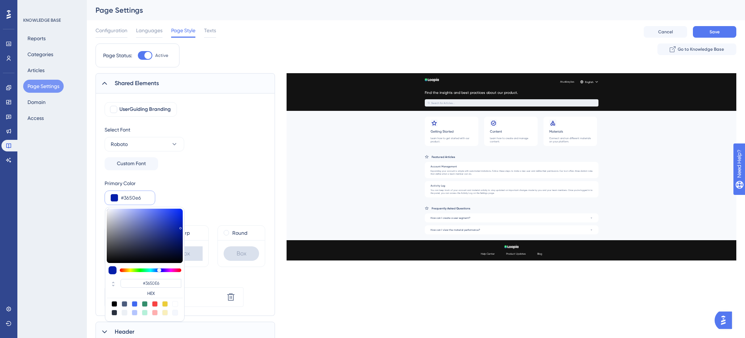
type input "#7281DA"
type input "#9198c0"
type input "#9198C0"
type input "#8b90ac"
type input "#8B90AC"
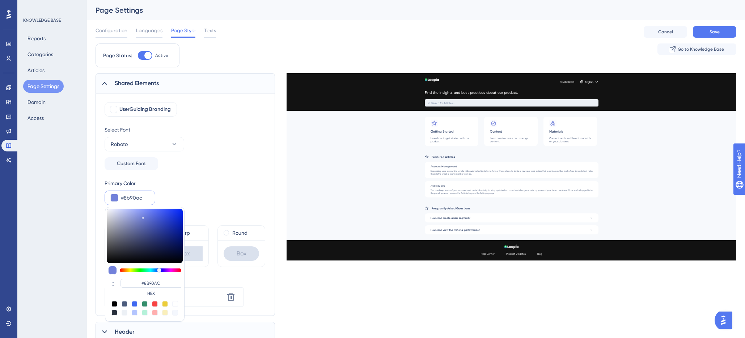
type input "#797d96"
type input "#797D96"
type input "#5d6079"
type input "#5D6079"
type input "#32354e"
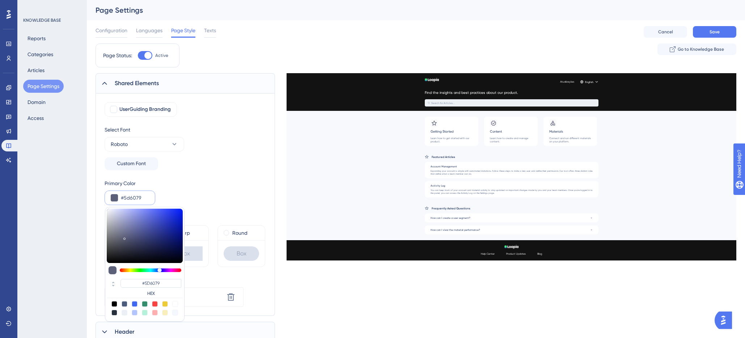
type input "#32354E"
type input "#1d1f31"
type input "#1D1F31"
type input "#12131f"
type input "#12131F"
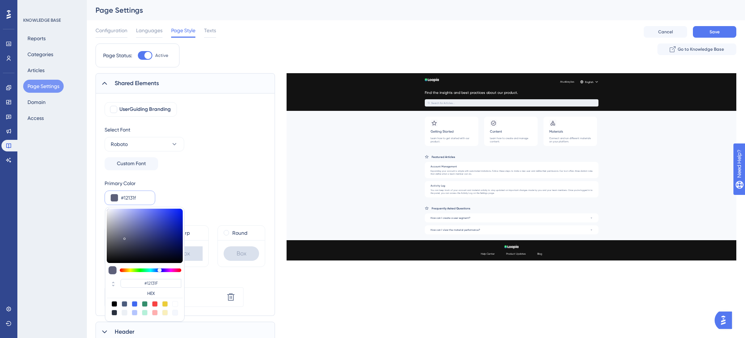
type input "#0a0b11"
type input "#0A0B11"
type input "#08080c"
type input "#08080C"
type input "#040405"
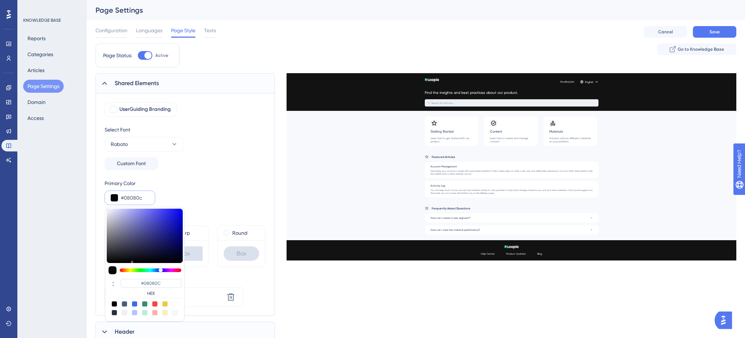
type input "#040405"
type input "#030303"
type input "#000000"
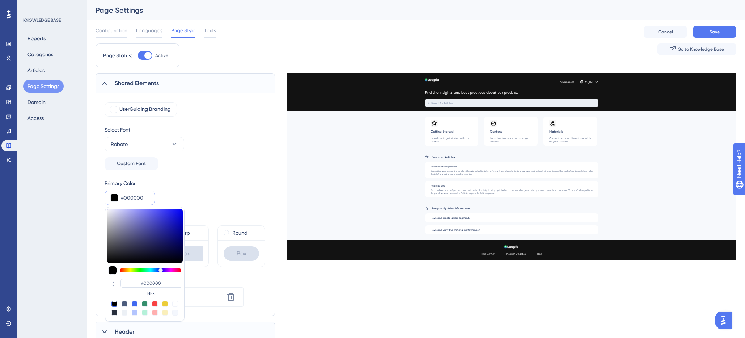
type input "#07070a"
type input "#07070A"
type input "#222236"
type input "#444486"
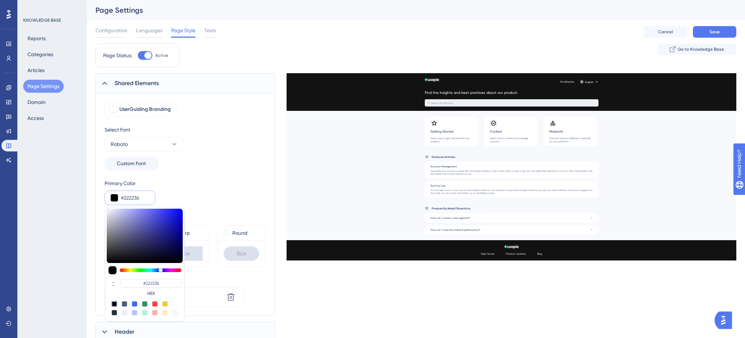
type input "#444486"
type input "#4343b1"
type input "#4343B1"
type input "#3a3ac5"
type input "#3A3AC5"
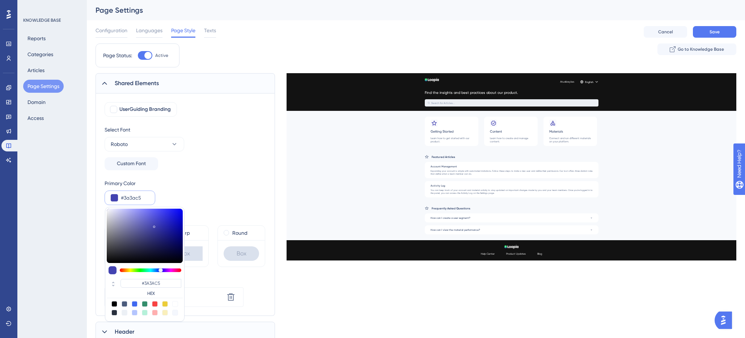
type input "#3131ce"
type input "#3131CE"
type input "#2525cf"
type input "#2525CF"
type input "#2323d1"
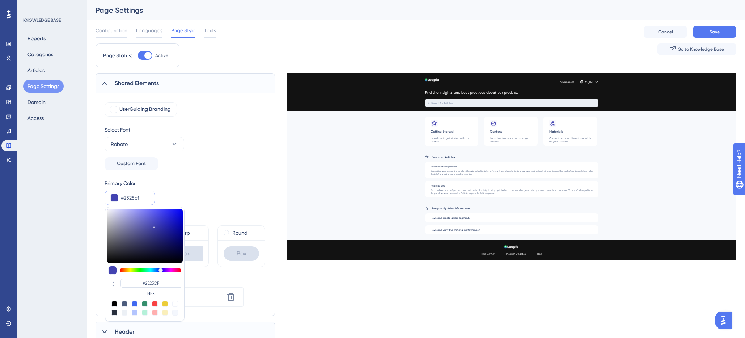
type input "#2323D1"
type input "#2121d1"
type input "#2121D1"
type input "#1b1bd8"
type input "#1B1BD8"
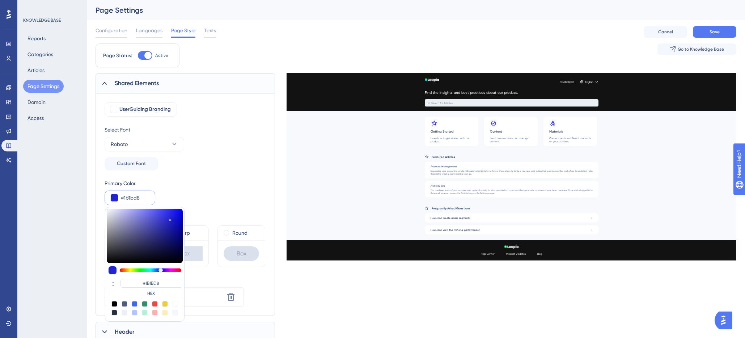
type input "#1111e2"
type input "#1111E2"
type input "#0a0aeb"
type input "#0A0AEB"
type input "#0101f6"
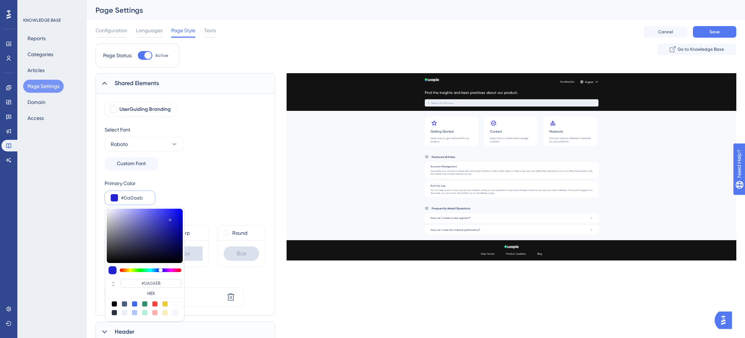
type input "#0101F6"
type input "#0000ff"
type input "#0000FF"
type input "#000000"
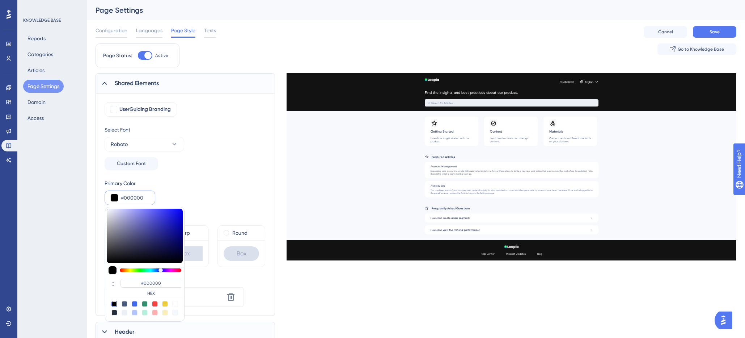
type input "#131335"
type input "#12126e"
type input "#12126E"
type input "#0b0b86"
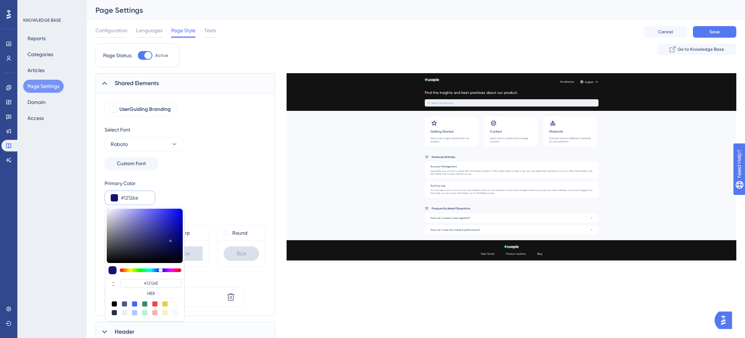
type input "#0B0B86"
type input "#0a0a88"
type input "#0A0A88"
drag, startPoint x: 167, startPoint y: 230, endPoint x: 177, endPoint y: 234, distance: 10.4
click at [177, 234] on div at bounding box center [145, 235] width 76 height 54
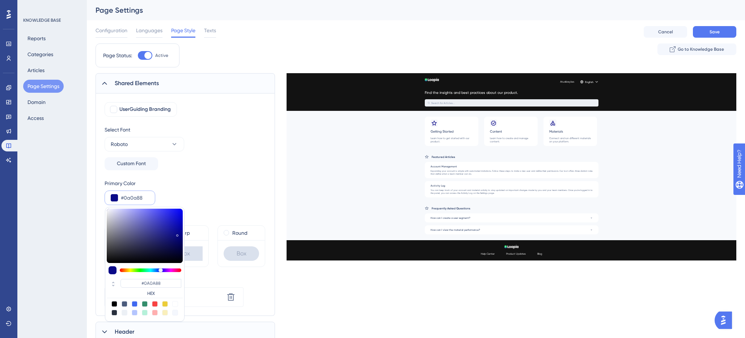
click at [224, 158] on div "Select Font Roboto Custom Font" at bounding box center [185, 147] width 161 height 45
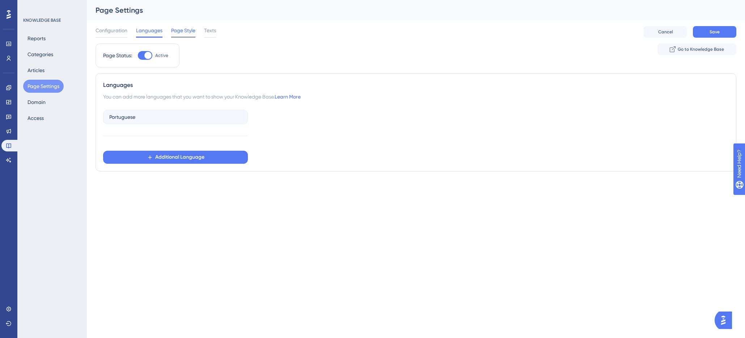
click at [190, 33] on span "Page Style" at bounding box center [183, 30] width 24 height 9
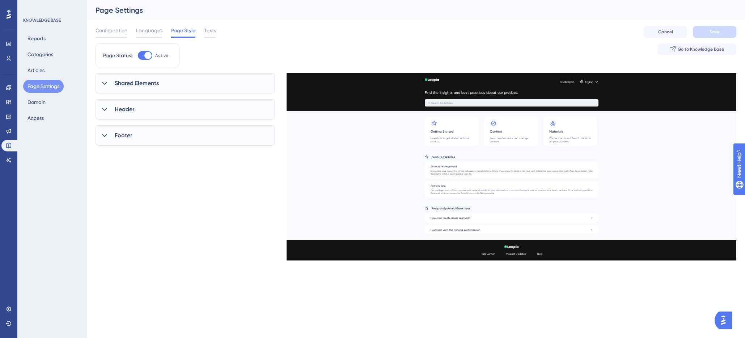
click at [149, 85] on span "Shared Elements" at bounding box center [137, 83] width 44 height 9
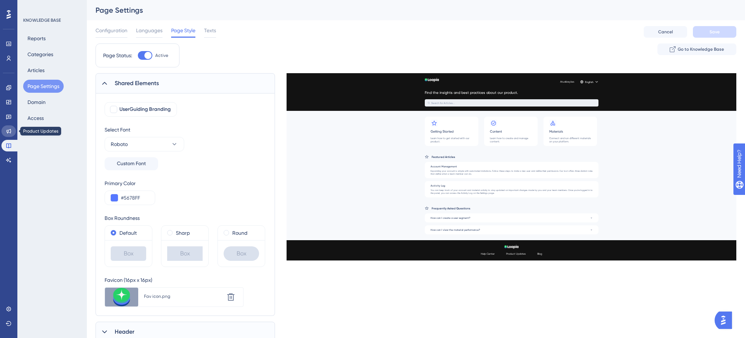
click at [10, 132] on icon at bounding box center [9, 131] width 5 height 5
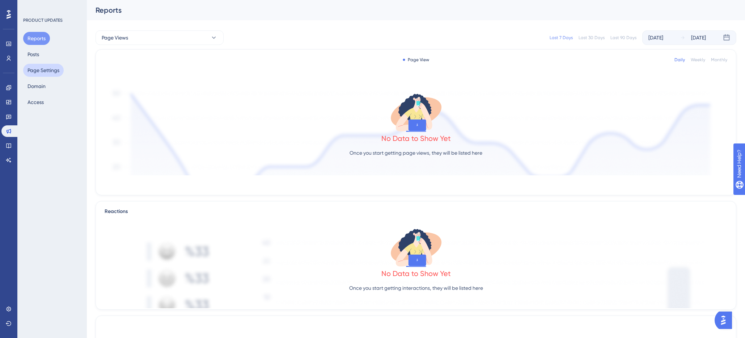
click at [43, 70] on button "Page Settings" at bounding box center [43, 70] width 41 height 13
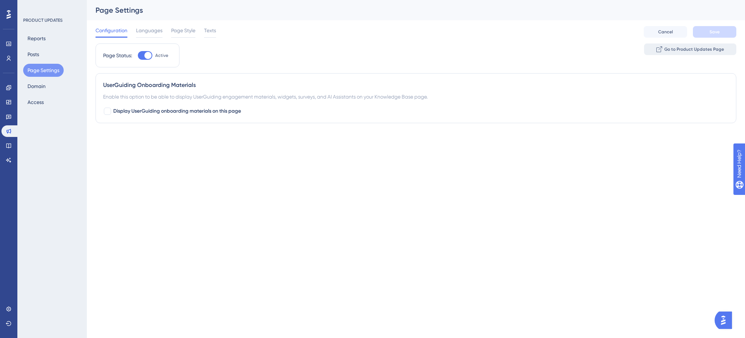
click at [661, 51] on icon at bounding box center [658, 49] width 5 height 5
click at [182, 29] on span "Page Style" at bounding box center [183, 30] width 24 height 9
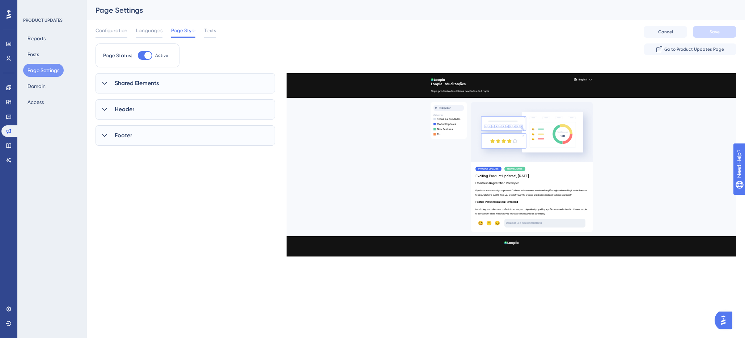
click at [135, 85] on span "Shared Elements" at bounding box center [137, 83] width 44 height 9
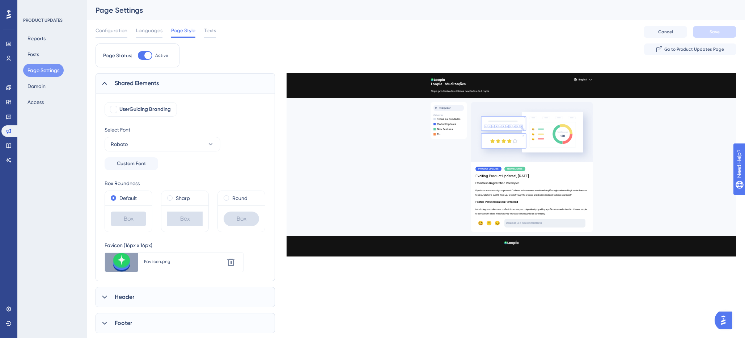
click at [135, 85] on span "Shared Elements" at bounding box center [137, 83] width 44 height 9
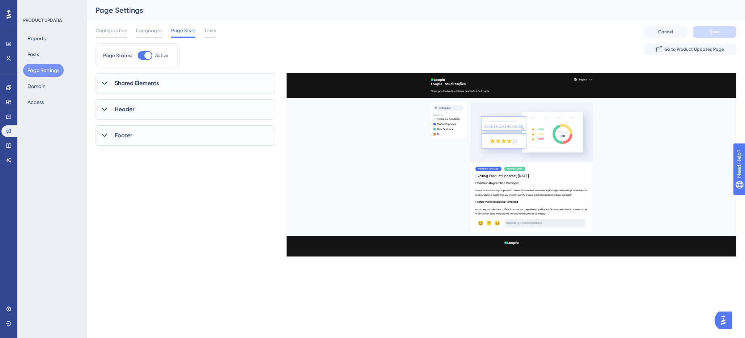
click at [126, 107] on span "Header" at bounding box center [125, 109] width 20 height 9
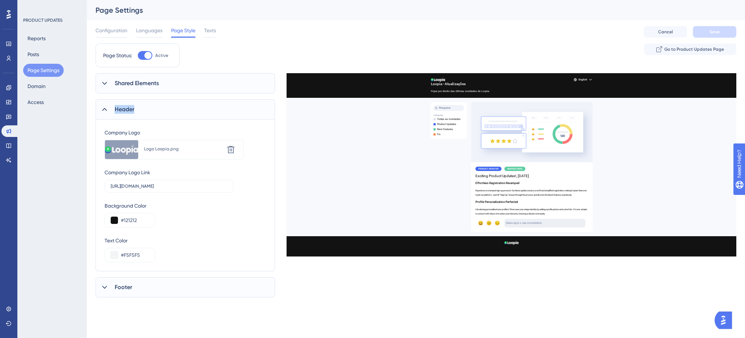
click at [126, 107] on span "Header" at bounding box center [125, 109] width 20 height 9
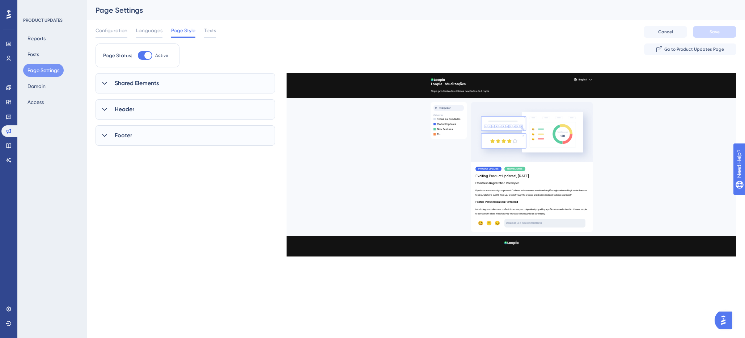
click at [137, 135] on div "Footer" at bounding box center [185, 135] width 179 height 20
click at [36, 40] on button "Reports" at bounding box center [36, 38] width 27 height 13
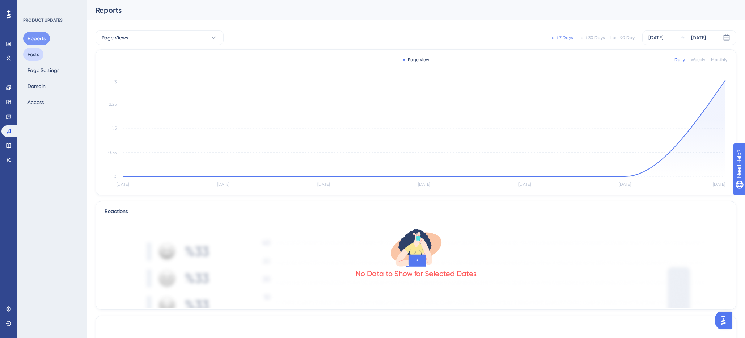
click at [34, 59] on button "Posts" at bounding box center [33, 54] width 20 height 13
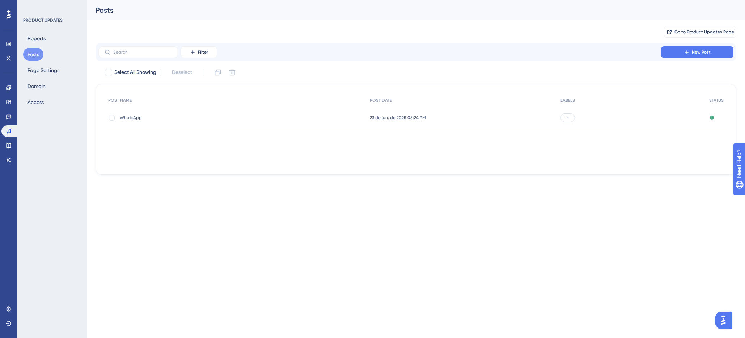
click at [128, 120] on div "WhatsApp WhatsApp" at bounding box center [178, 117] width 116 height 20
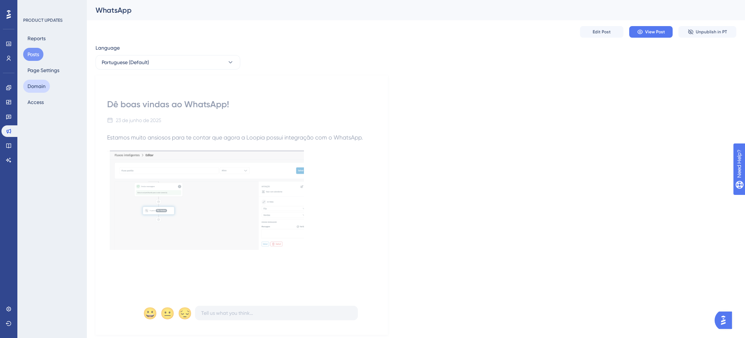
click at [43, 84] on button "Domain" at bounding box center [36, 86] width 27 height 13
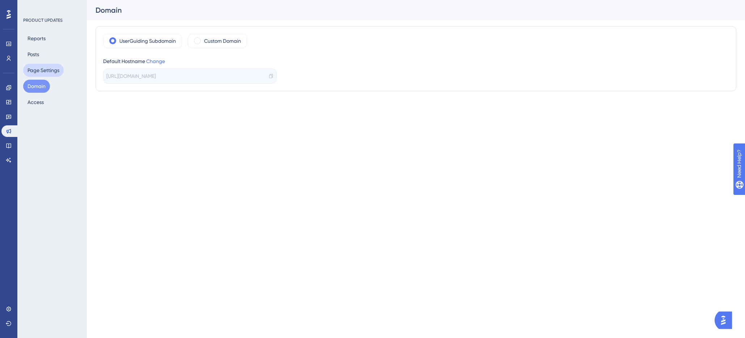
click at [40, 69] on button "Page Settings" at bounding box center [43, 70] width 41 height 13
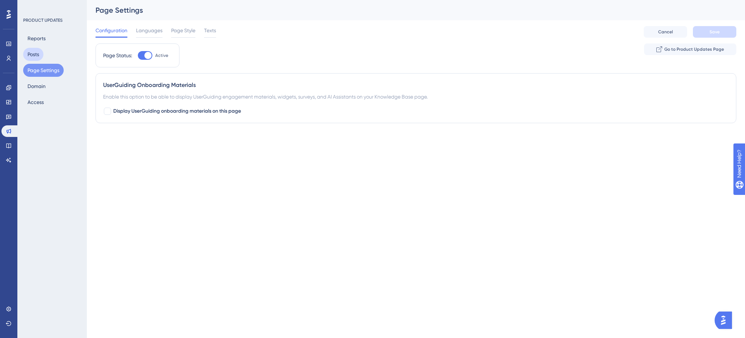
click at [35, 53] on button "Posts" at bounding box center [33, 54] width 20 height 13
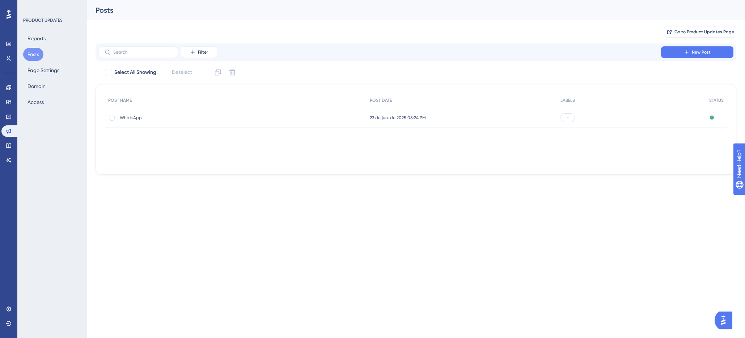
drag, startPoint x: 131, startPoint y: 120, endPoint x: 143, endPoint y: 203, distance: 84.1
click at [131, 120] on div "WhatsApp WhatsApp" at bounding box center [178, 117] width 116 height 20
click at [127, 119] on span "WhatsApp" at bounding box center [178, 118] width 116 height 6
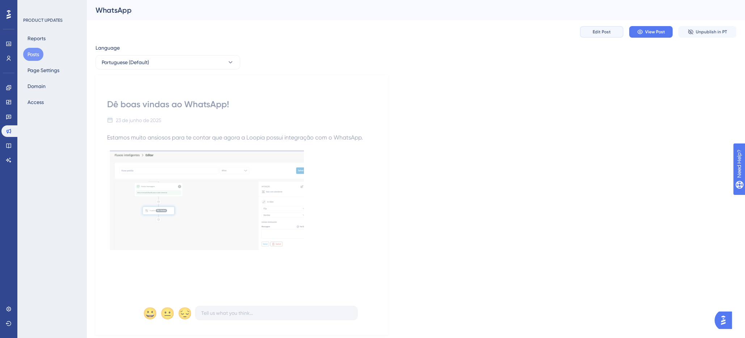
click at [607, 33] on span "Edit Post" at bounding box center [602, 32] width 18 height 6
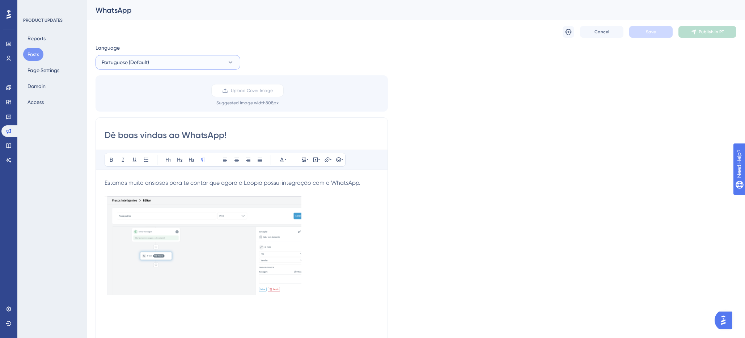
click at [179, 67] on button "Portuguese (Default)" at bounding box center [168, 62] width 145 height 14
click at [179, 64] on button "Portuguese (Default)" at bounding box center [168, 62] width 145 height 14
click at [435, 72] on div "Language Portuguese (Default) Upload Cover Image Suggested image width 808 px D…" at bounding box center [416, 215] width 641 height 344
click at [44, 68] on button "Page Settings" at bounding box center [43, 70] width 41 height 13
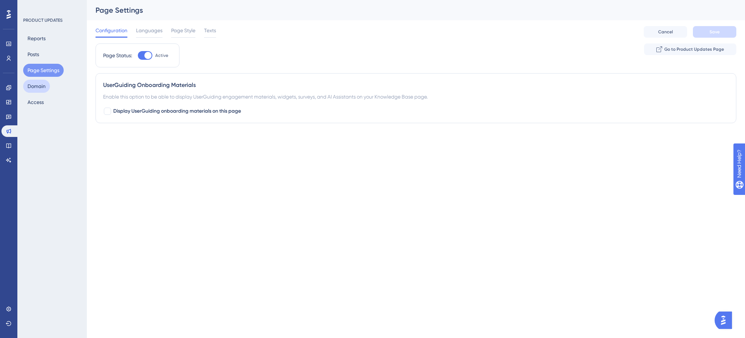
click at [41, 86] on button "Domain" at bounding box center [36, 86] width 27 height 13
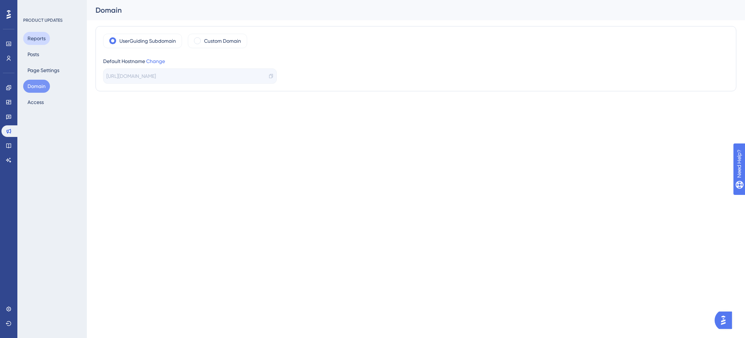
click at [38, 38] on button "Reports" at bounding box center [36, 38] width 27 height 13
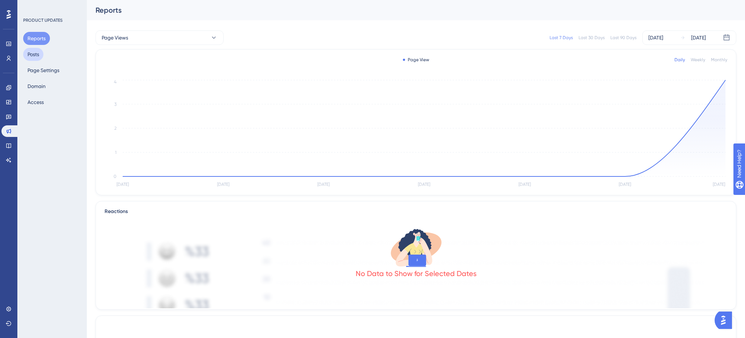
click at [33, 56] on button "Posts" at bounding box center [33, 54] width 20 height 13
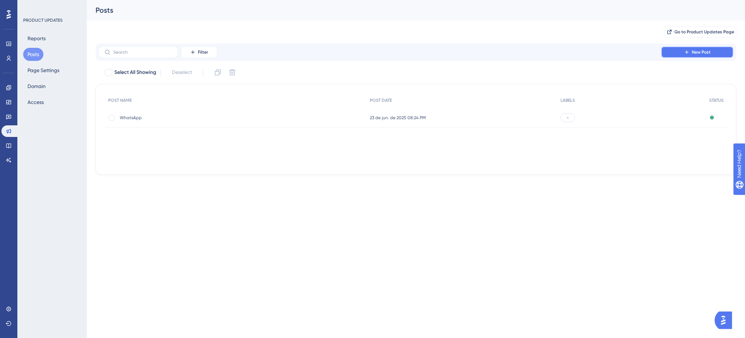
click at [711, 53] on button "New Post" at bounding box center [697, 52] width 72 height 12
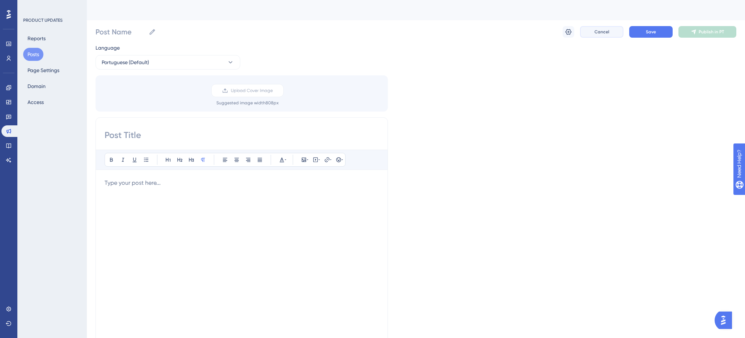
click at [600, 35] on button "Cancel" at bounding box center [601, 32] width 43 height 12
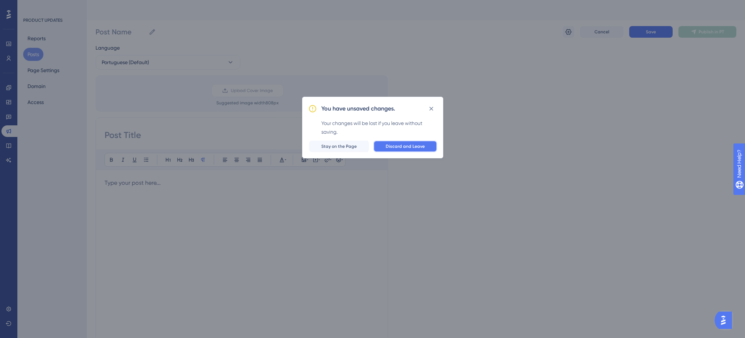
click at [407, 147] on span "Discard and Leave" at bounding box center [405, 146] width 39 height 6
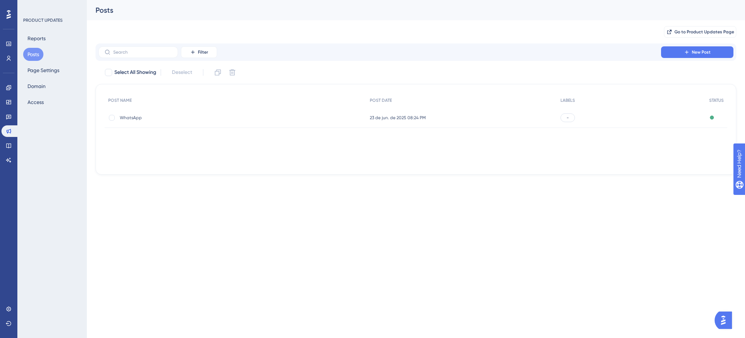
click at [567, 119] on span "-" at bounding box center [568, 118] width 2 height 6
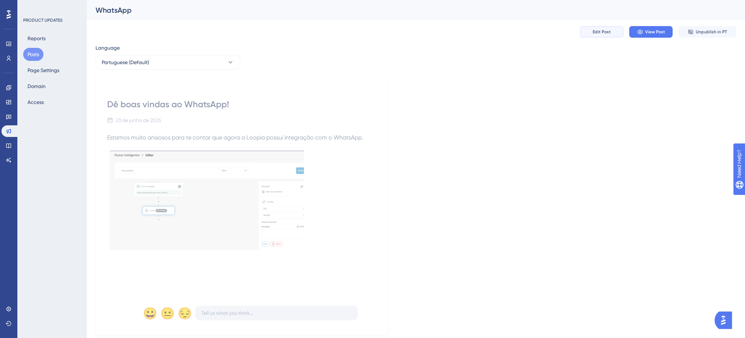
click at [598, 35] on button "Edit Post" at bounding box center [601, 32] width 43 height 12
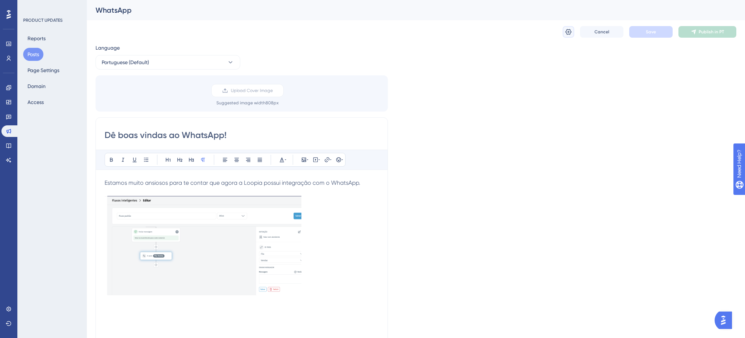
click at [570, 30] on icon at bounding box center [568, 31] width 7 height 7
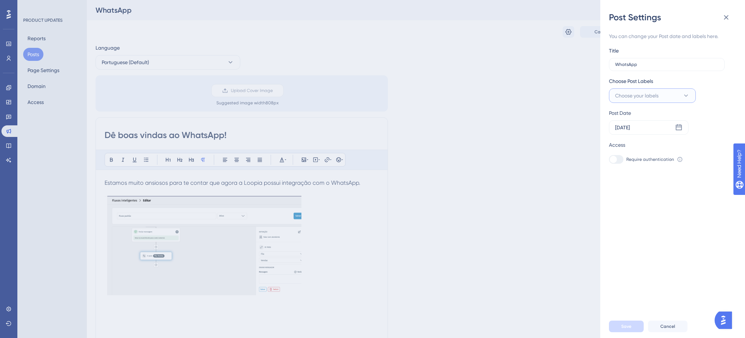
click at [622, 94] on span "Choose your labels" at bounding box center [636, 95] width 43 height 9
click at [659, 191] on span "Manage Labels" at bounding box center [646, 187] width 36 height 9
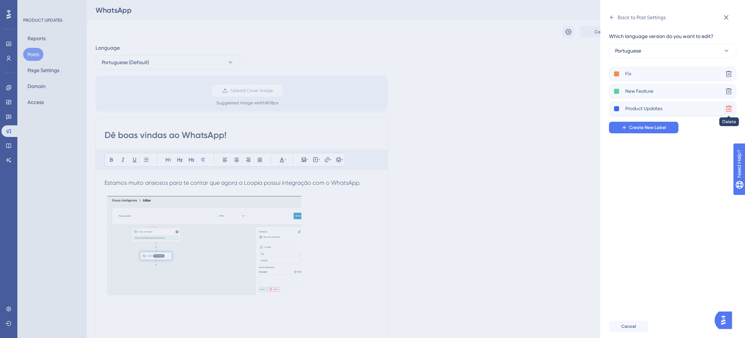
click at [729, 104] on button at bounding box center [729, 109] width 12 height 12
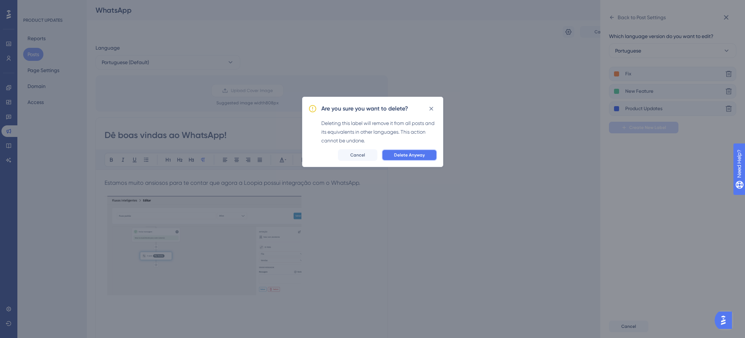
drag, startPoint x: 423, startPoint y: 156, endPoint x: 505, endPoint y: 150, distance: 82.0
click at [423, 156] on span "Delete Anyway" at bounding box center [409, 155] width 31 height 6
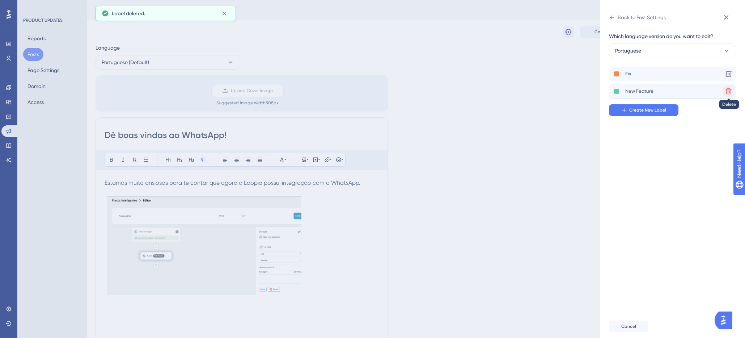
click at [731, 90] on icon at bounding box center [728, 91] width 7 height 7
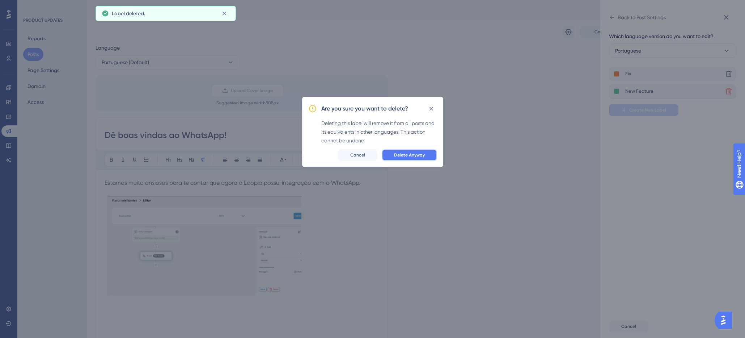
drag, startPoint x: 410, startPoint y: 155, endPoint x: 415, endPoint y: 154, distance: 4.4
click at [411, 154] on span "Delete Anyway" at bounding box center [409, 155] width 31 height 6
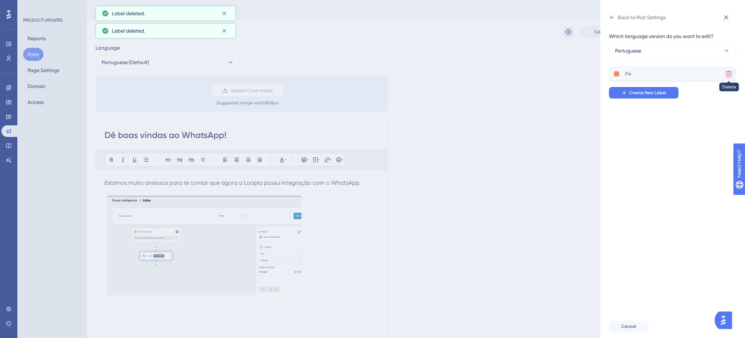
click at [729, 72] on icon at bounding box center [728, 73] width 7 height 7
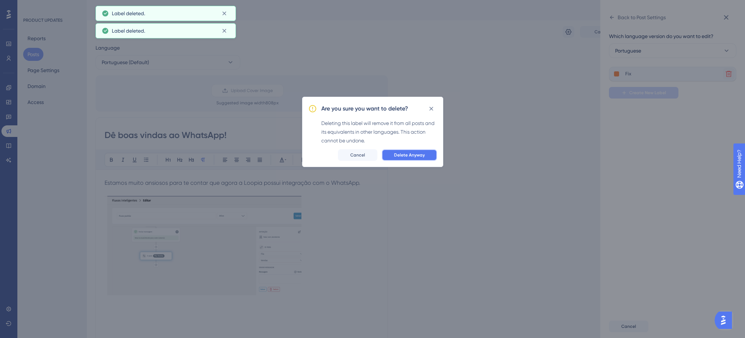
click at [414, 158] on button "Delete Anyway" at bounding box center [409, 155] width 55 height 12
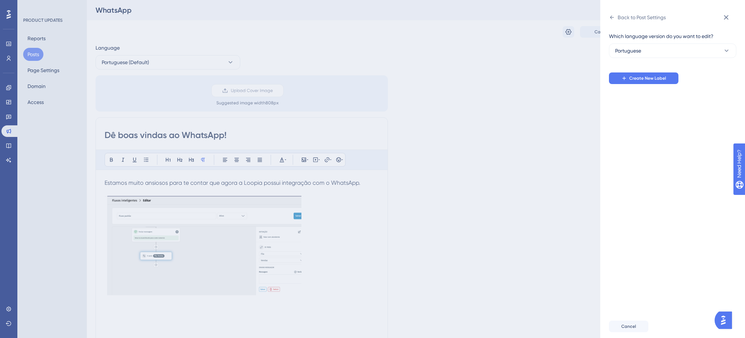
click at [176, 30] on div "Back to Post Settings Which language version do you want to edit? Portuguese Cr…" at bounding box center [372, 169] width 745 height 338
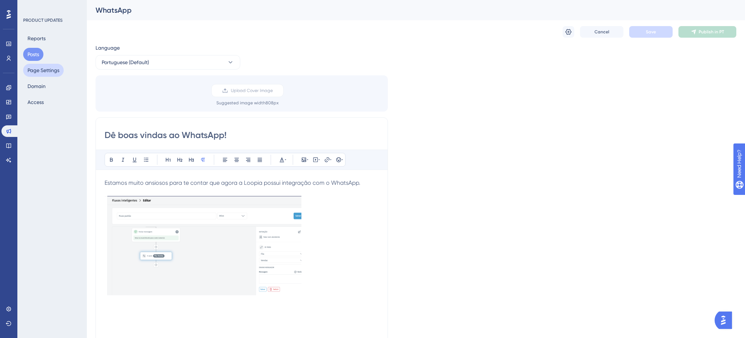
click at [56, 68] on button "Page Settings" at bounding box center [43, 70] width 41 height 13
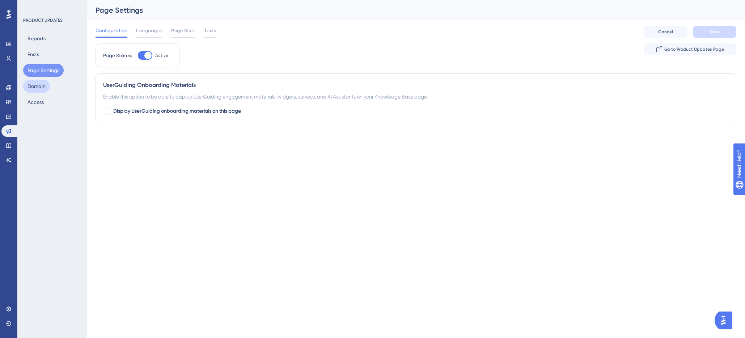
click at [42, 83] on button "Domain" at bounding box center [36, 86] width 27 height 13
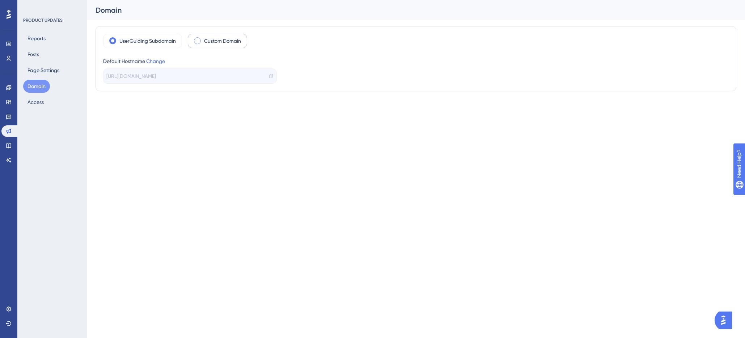
click at [199, 42] on span at bounding box center [197, 40] width 7 height 7
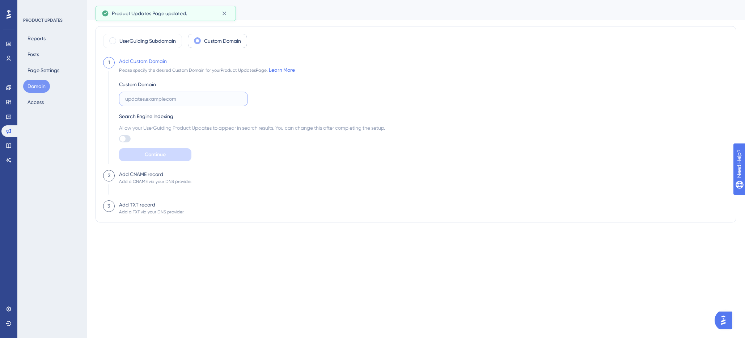
click at [137, 102] on input "text" at bounding box center [183, 99] width 116 height 8
drag, startPoint x: 135, startPoint y: 97, endPoint x: 142, endPoint y: 98, distance: 6.7
click at [137, 98] on input "text" at bounding box center [183, 99] width 116 height 8
click at [169, 99] on input "text" at bounding box center [183, 99] width 116 height 8
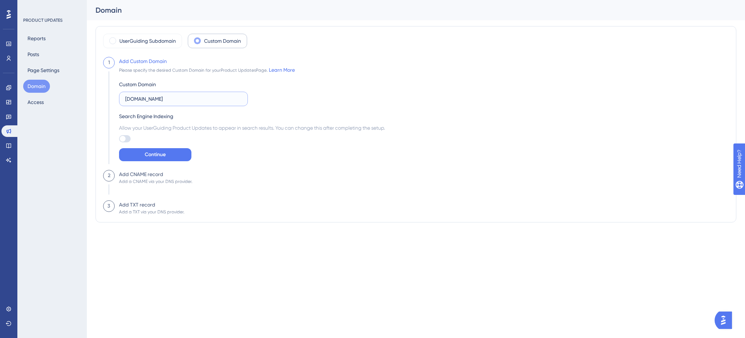
type input "novidades.loopia.com.br"
drag, startPoint x: 205, startPoint y: 147, endPoint x: 170, endPoint y: 160, distance: 37.9
click at [205, 147] on div "Custom Domain novidades.loopia.com.br Search Engine Indexing Allow your UserGui…" at bounding box center [252, 117] width 266 height 87
click at [150, 156] on span "Continue" at bounding box center [155, 154] width 21 height 9
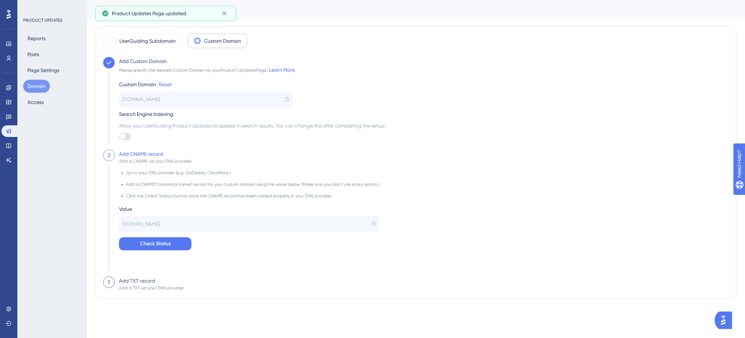
drag, startPoint x: 226, startPoint y: 30, endPoint x: 225, endPoint y: 16, distance: 13.8
click at [226, 27] on div "UserGuiding Subdomain Custom Domain Add Custom Domain Please specify the desire…" at bounding box center [416, 162] width 641 height 272
drag, startPoint x: 179, startPoint y: 225, endPoint x: 124, endPoint y: 224, distance: 54.3
click at [122, 224] on div "updates.userguiding.com" at bounding box center [249, 223] width 260 height 15
copy span "updates.userguiding.com"
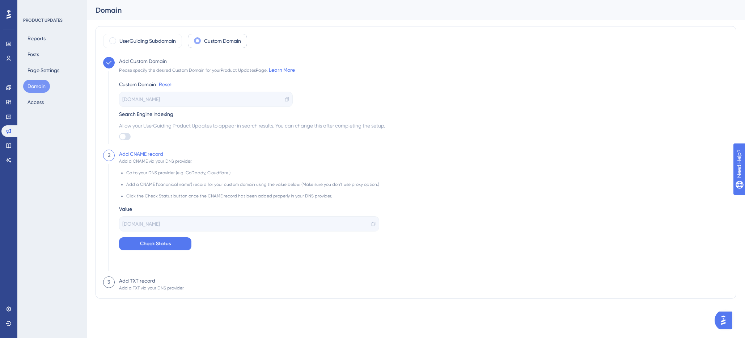
click at [194, 224] on div "updates.userguiding.com" at bounding box center [249, 223] width 260 height 15
click at [166, 240] on span "Check Status" at bounding box center [155, 243] width 31 height 9
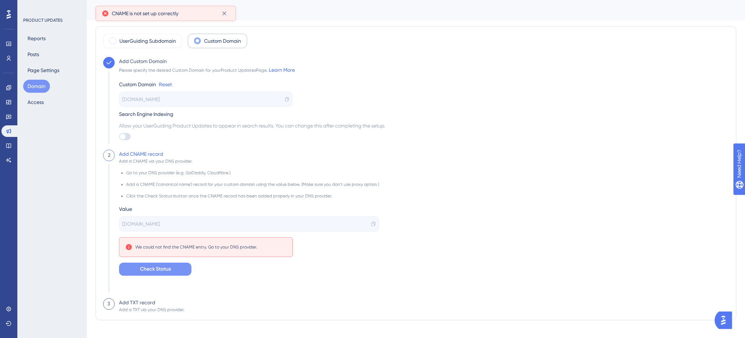
click at [157, 271] on span "Check Status" at bounding box center [155, 268] width 31 height 9
click at [158, 268] on span "Check Status" at bounding box center [155, 268] width 31 height 9
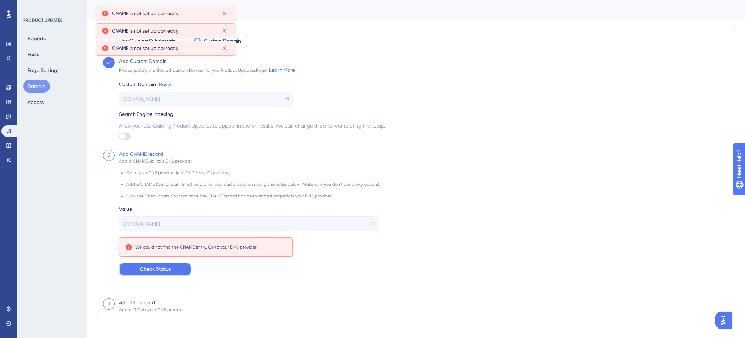
click at [158, 268] on span "Check Status" at bounding box center [155, 268] width 31 height 9
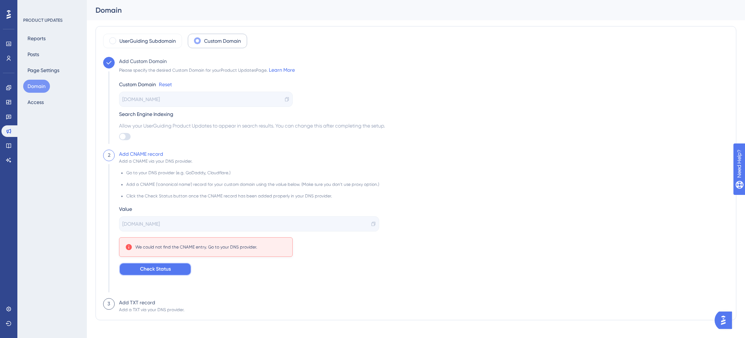
click at [156, 262] on button "Check Status" at bounding box center [155, 268] width 72 height 13
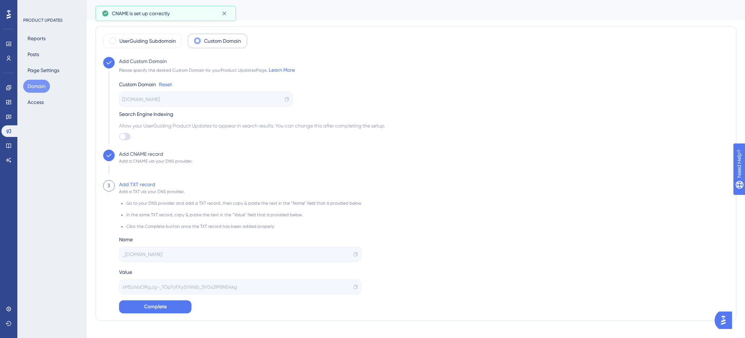
scroll to position [12, 0]
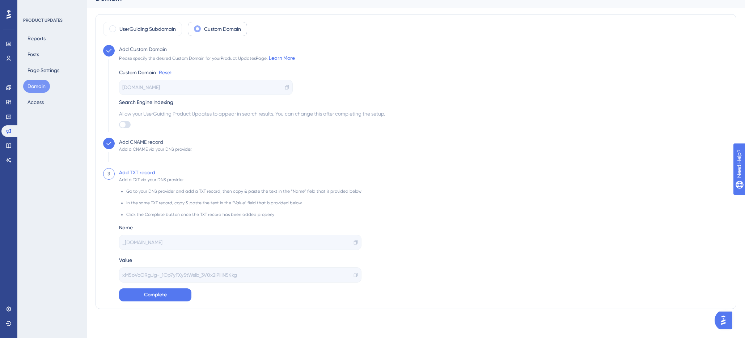
drag, startPoint x: 122, startPoint y: 243, endPoint x: 225, endPoint y: 244, distance: 103.5
click at [225, 244] on div "_acme-challenge.novidades.loopia.com.br" at bounding box center [240, 241] width 242 height 15
copy span "_acme-challenge.novidades.loopia.com.br"
drag, startPoint x: 142, startPoint y: 273, endPoint x: 304, endPoint y: 273, distance: 162.1
click at [145, 272] on span "xM5oVoORgJg-_1Op7yFXyStWslb_3V0x2IPllIN54kg" at bounding box center [179, 274] width 115 height 9
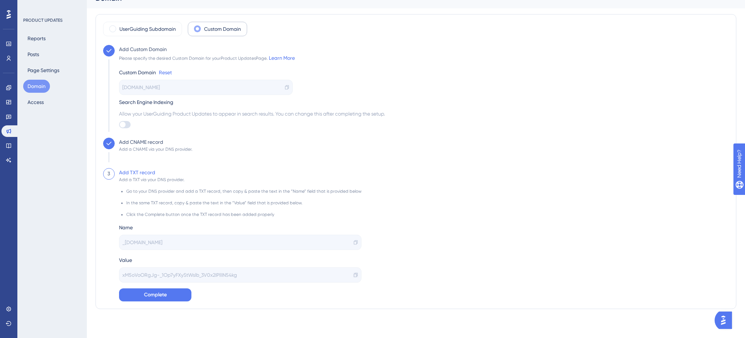
click at [354, 275] on icon at bounding box center [356, 274] width 4 height 4
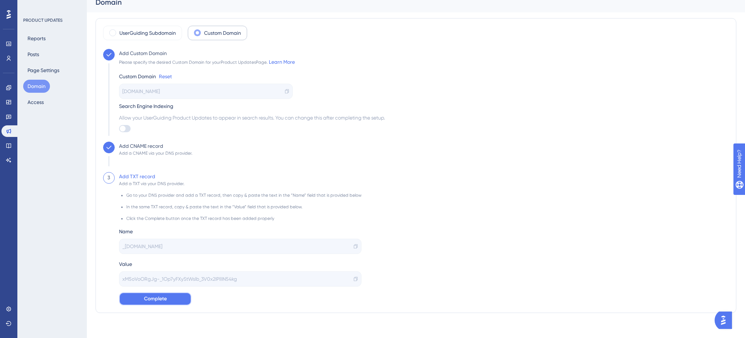
click at [150, 302] on span "Complete" at bounding box center [155, 298] width 23 height 9
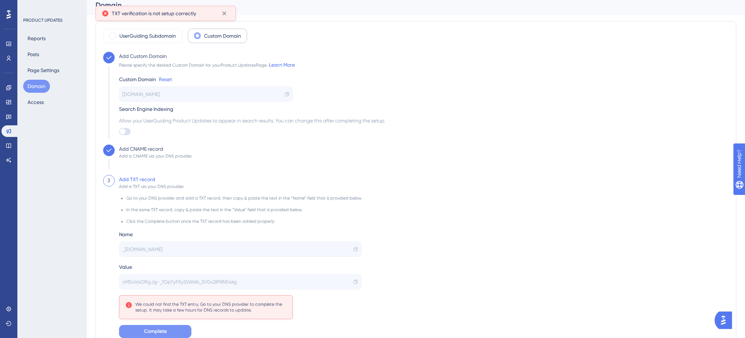
scroll to position [42, 0]
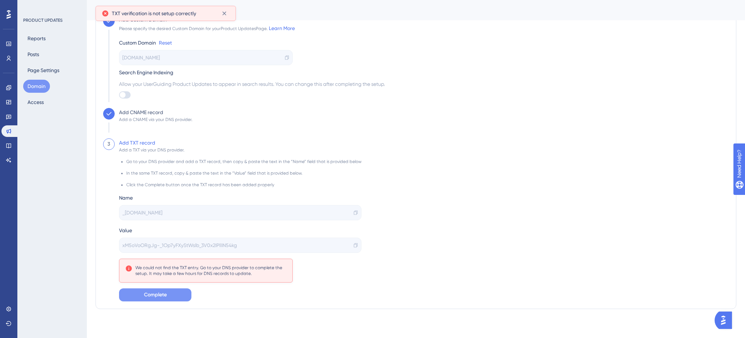
click at [155, 294] on span "Complete" at bounding box center [155, 294] width 23 height 9
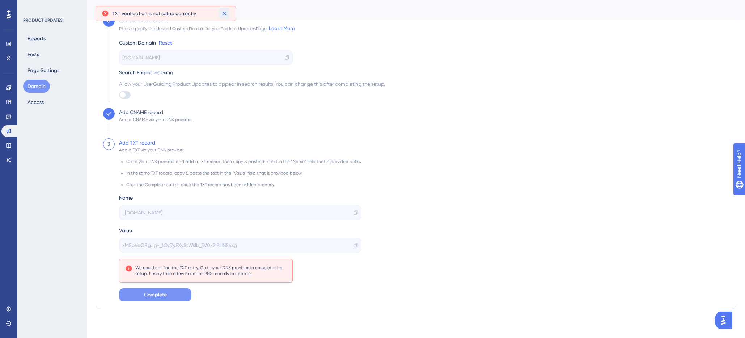
click at [223, 15] on icon at bounding box center [224, 13] width 7 height 7
click at [153, 295] on span "Complete" at bounding box center [155, 294] width 23 height 9
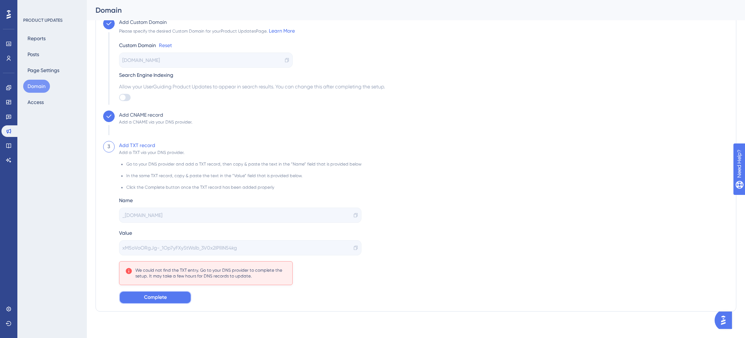
click at [169, 298] on button "Complete" at bounding box center [155, 297] width 72 height 13
click at [156, 301] on span "Complete" at bounding box center [155, 297] width 23 height 9
click at [158, 298] on span "Complete" at bounding box center [155, 297] width 23 height 9
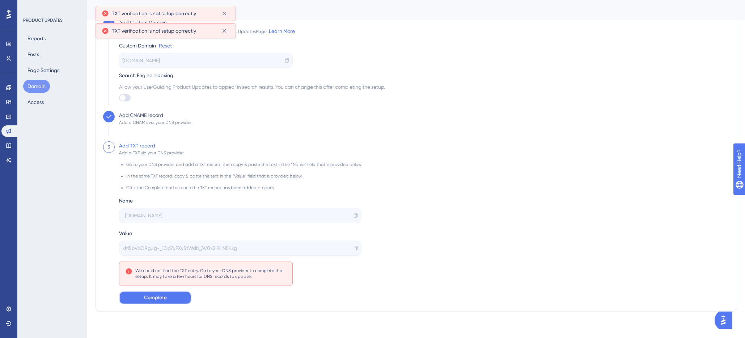
click at [158, 298] on span "Complete" at bounding box center [155, 297] width 23 height 9
drag, startPoint x: 224, startPoint y: 50, endPoint x: 222, endPoint y: 34, distance: 16.4
click at [224, 48] on div "Custom Domain Reset novidades.loopia.com.br Search Engine Indexing Allow your U…" at bounding box center [252, 68] width 266 height 66
drag, startPoint x: 222, startPoint y: 33, endPoint x: 222, endPoint y: 19, distance: 13.8
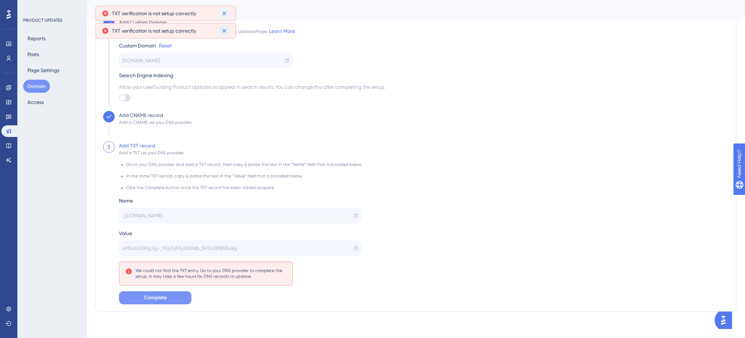
click at [222, 28] on icon at bounding box center [224, 30] width 7 height 7
drag, startPoint x: 223, startPoint y: 12, endPoint x: 209, endPoint y: 54, distance: 44.0
click at [223, 12] on icon at bounding box center [224, 14] width 4 height 4
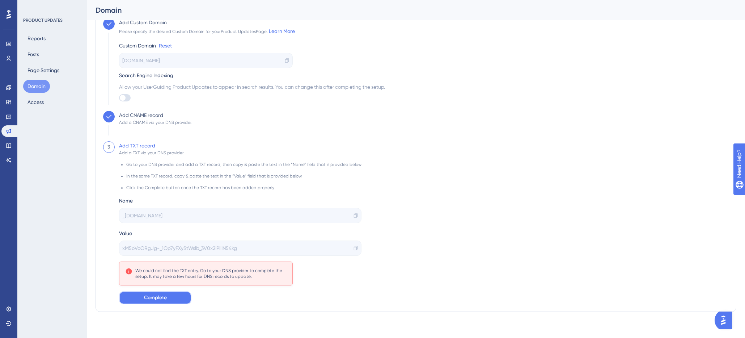
click at [149, 295] on span "Complete" at bounding box center [155, 297] width 23 height 9
click at [225, 13] on icon at bounding box center [224, 13] width 7 height 7
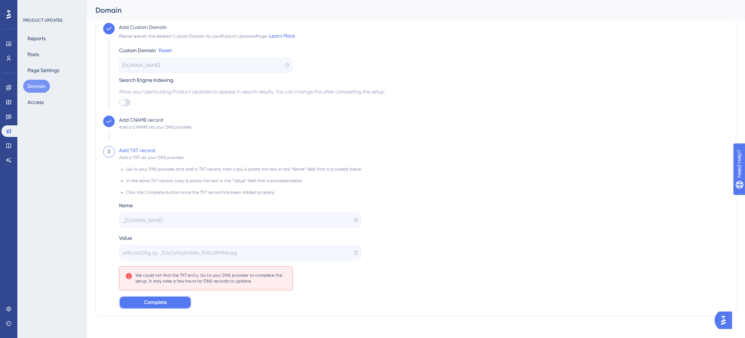
click at [165, 302] on span "Complete" at bounding box center [155, 302] width 23 height 9
click at [144, 301] on span "Complete" at bounding box center [155, 302] width 23 height 9
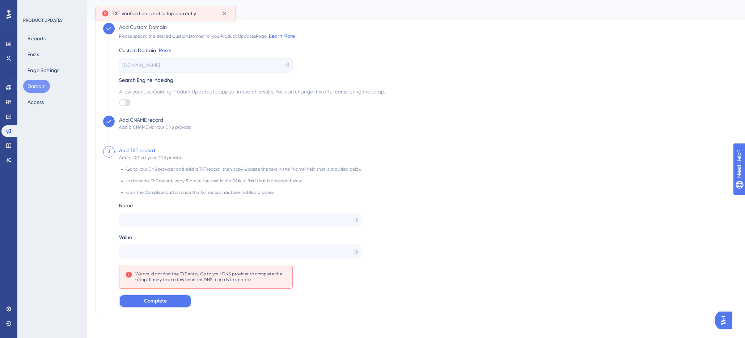
click at [153, 300] on span "Complete" at bounding box center [155, 300] width 23 height 9
click at [351, 256] on div at bounding box center [240, 251] width 242 height 14
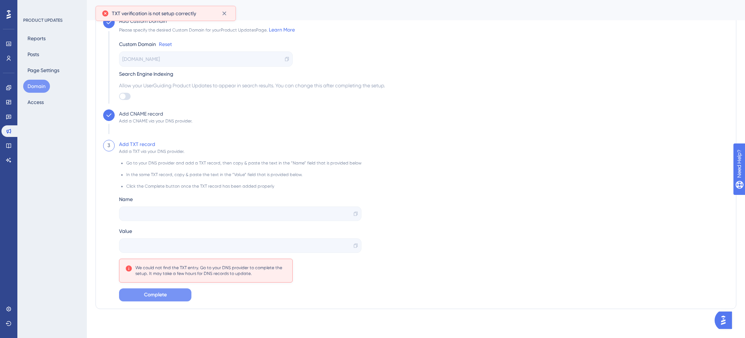
scroll to position [0, 0]
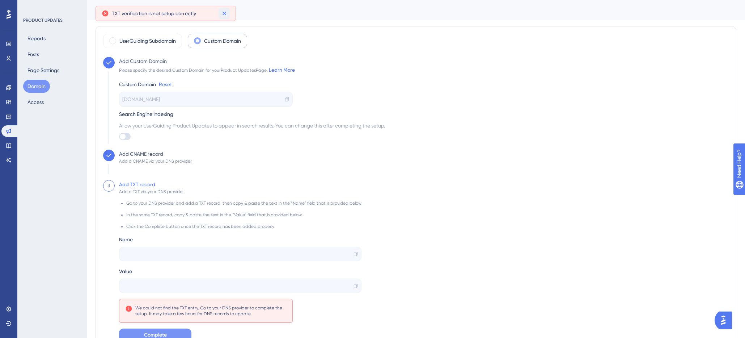
drag, startPoint x: 222, startPoint y: 12, endPoint x: 183, endPoint y: 112, distance: 107.2
click at [222, 12] on icon at bounding box center [224, 14] width 4 height 4
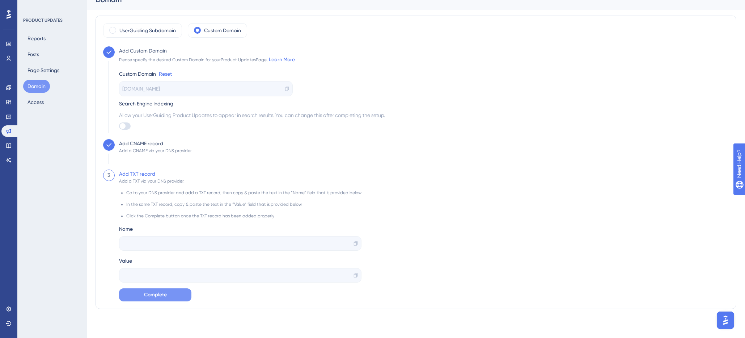
click at [147, 296] on span "Complete" at bounding box center [155, 294] width 23 height 9
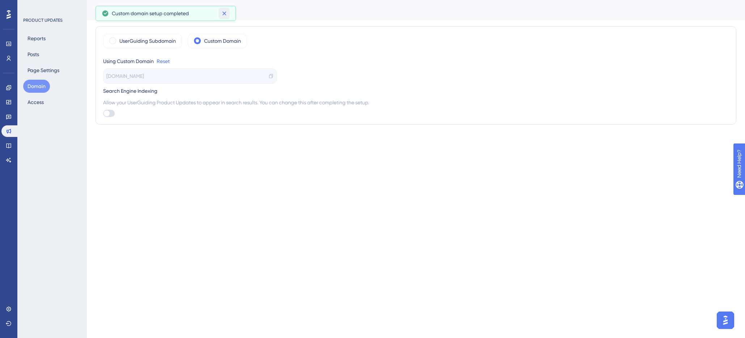
click at [228, 10] on button at bounding box center [224, 14] width 11 height 12
click at [158, 0] on html "Performance Users Engagement Widgets Feedback Product Updates Knowledge Base AI…" at bounding box center [372, 0] width 745 height 0
drag, startPoint x: 171, startPoint y: 78, endPoint x: 105, endPoint y: 76, distance: 66.2
click at [105, 76] on div "novidades.loopia.com.br" at bounding box center [190, 75] width 174 height 15
copy span "novidades.loopia.com.br"
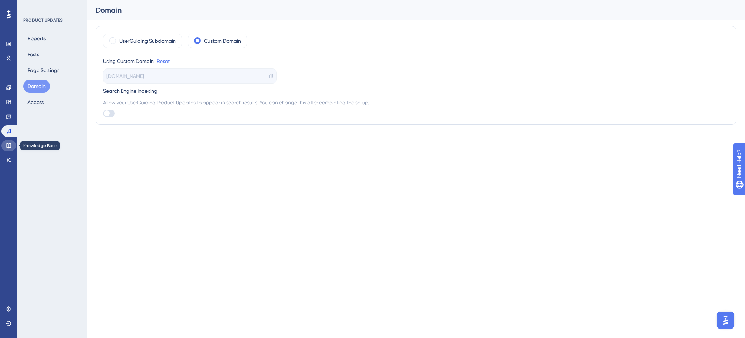
click at [10, 142] on link at bounding box center [8, 146] width 14 height 12
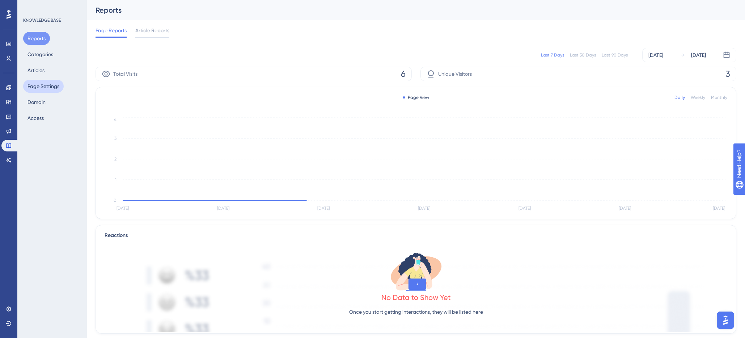
click at [41, 86] on button "Page Settings" at bounding box center [43, 86] width 41 height 13
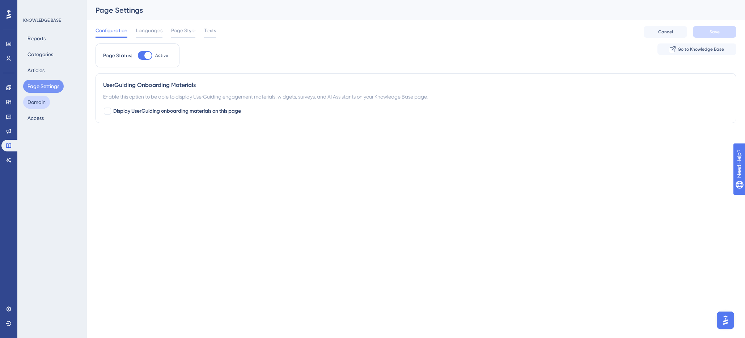
click at [42, 104] on button "Domain" at bounding box center [36, 102] width 27 height 13
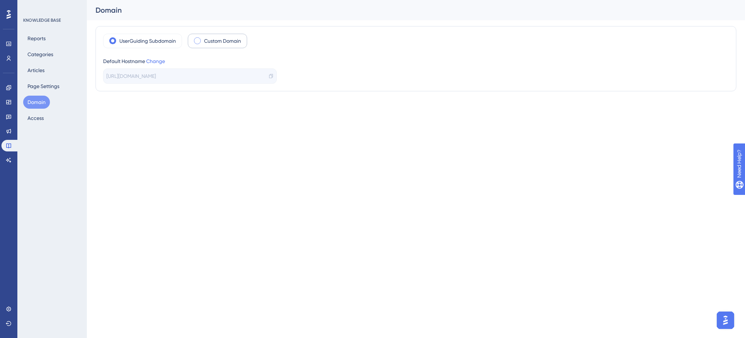
click at [203, 41] on div "Custom Domain" at bounding box center [217, 41] width 59 height 14
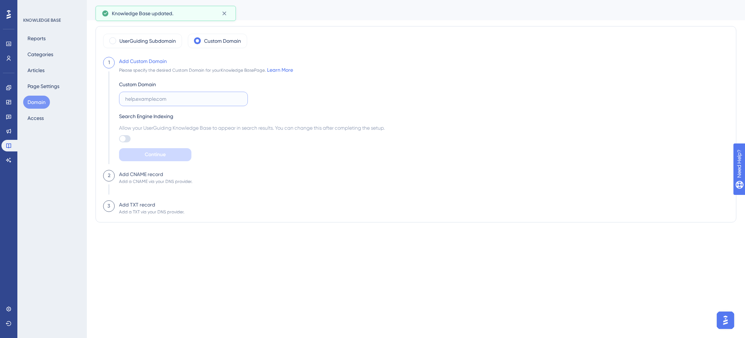
click at [136, 101] on input "text" at bounding box center [183, 99] width 116 height 8
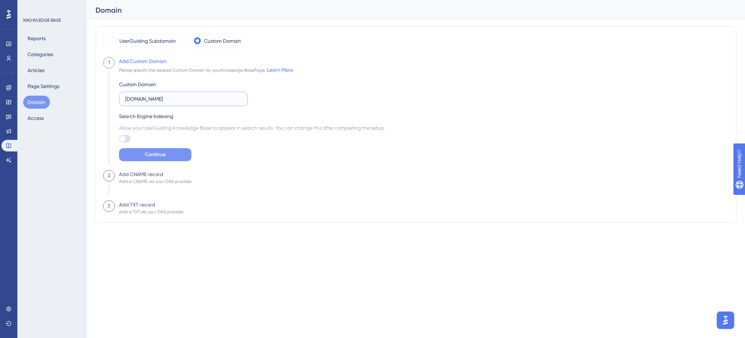
type input "[DOMAIN_NAME]"
click at [158, 155] on span "Continue" at bounding box center [155, 154] width 21 height 9
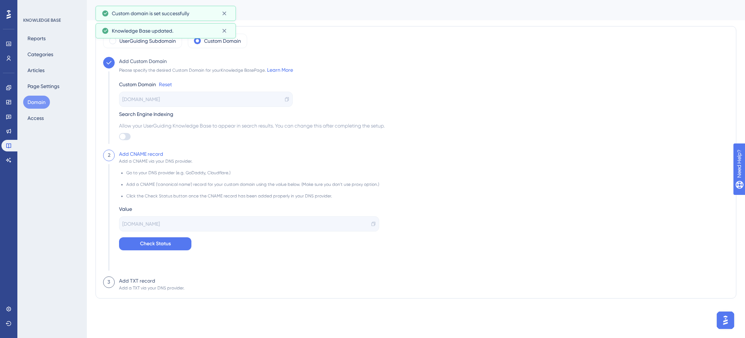
drag, startPoint x: 174, startPoint y: 224, endPoint x: 121, endPoint y: 225, distance: 53.2
click at [121, 225] on div "help.userguiding.site" at bounding box center [249, 223] width 260 height 15
copy span "help.userguiding.site"
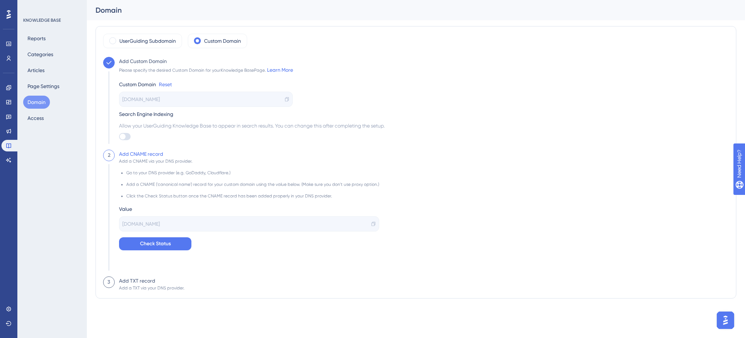
drag, startPoint x: 152, startPoint y: 200, endPoint x: 152, endPoint y: 213, distance: 13.0
click at [152, 200] on div "Go to your DNS provider (e.g. GoDaddy, Cloudflare.) Add a CNAME ('canonical nam…" at bounding box center [249, 207] width 260 height 86
click at [148, 242] on span "Check Status" at bounding box center [155, 243] width 31 height 9
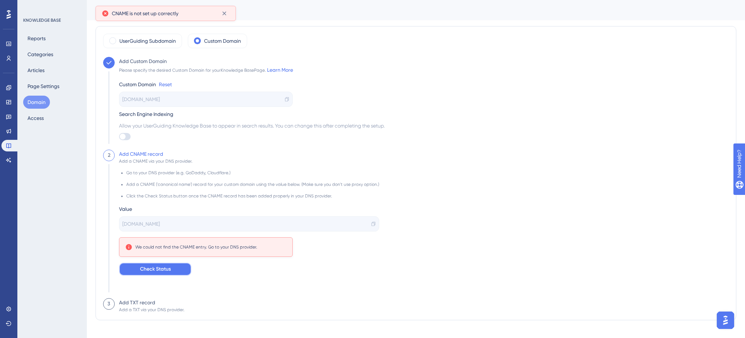
click at [147, 269] on span "Check Status" at bounding box center [155, 268] width 31 height 9
drag, startPoint x: 232, startPoint y: 270, endPoint x: 163, endPoint y: 269, distance: 68.4
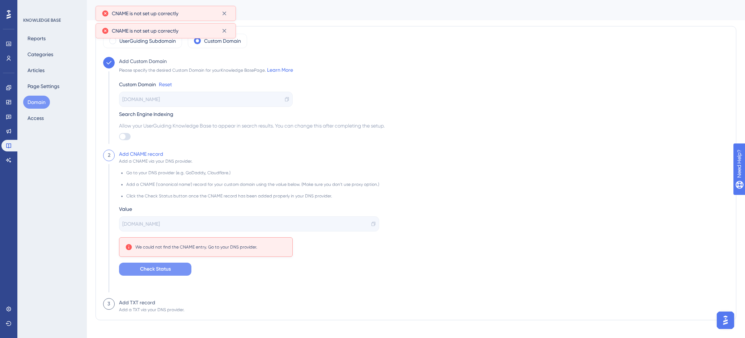
click at [231, 270] on div "Go to your DNS provider (e.g. GoDaddy, Cloudflare.) Add a CNAME ('canonical nam…" at bounding box center [249, 219] width 260 height 111
click at [160, 268] on span "Check Status" at bounding box center [155, 268] width 31 height 9
click at [224, 13] on icon at bounding box center [224, 14] width 4 height 4
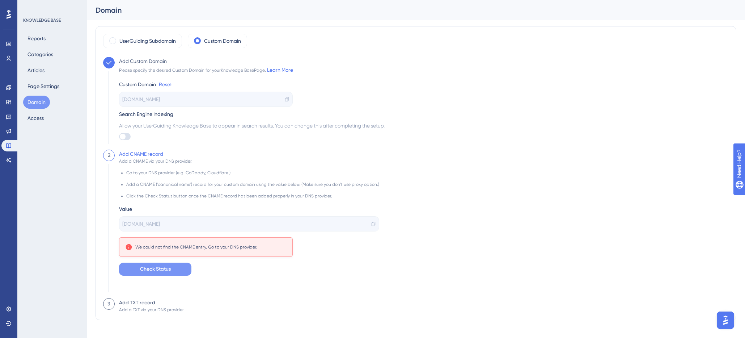
click at [152, 270] on span "Check Status" at bounding box center [155, 268] width 31 height 9
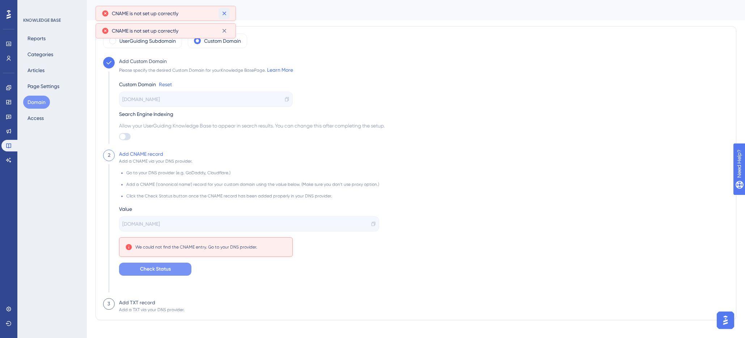
click at [226, 13] on icon at bounding box center [224, 13] width 7 height 7
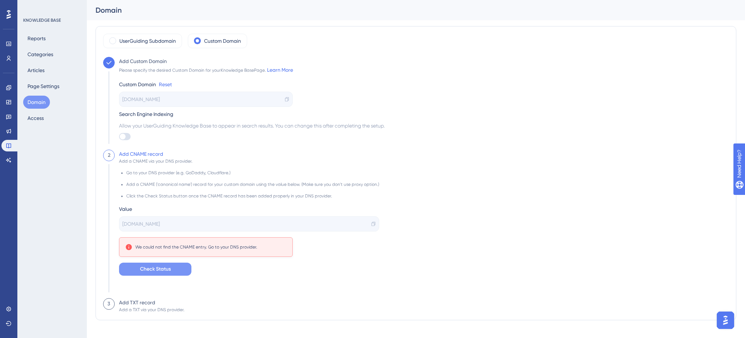
click at [149, 269] on span "Check Status" at bounding box center [155, 268] width 31 height 9
click at [150, 269] on span "Check Status" at bounding box center [155, 268] width 31 height 9
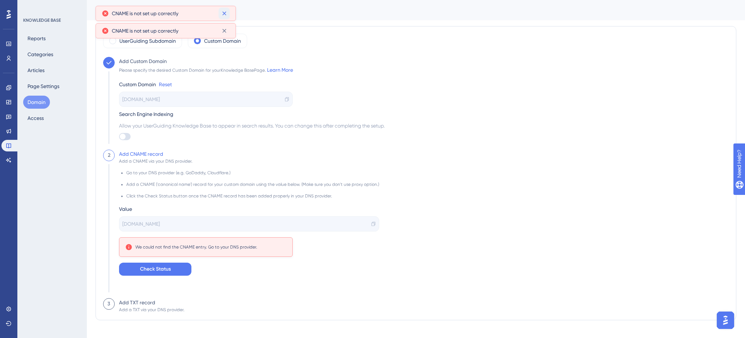
click at [224, 12] on icon at bounding box center [224, 13] width 7 height 7
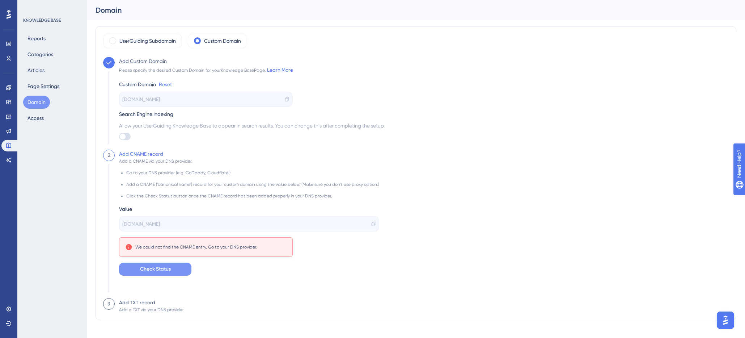
click at [157, 274] on button "Check Status" at bounding box center [155, 268] width 72 height 13
click at [225, 15] on icon at bounding box center [224, 13] width 7 height 7
click at [149, 272] on span "Check Status" at bounding box center [155, 268] width 31 height 9
click at [225, 11] on icon at bounding box center [224, 13] width 7 height 7
drag, startPoint x: 150, startPoint y: 275, endPoint x: 217, endPoint y: 303, distance: 72.3
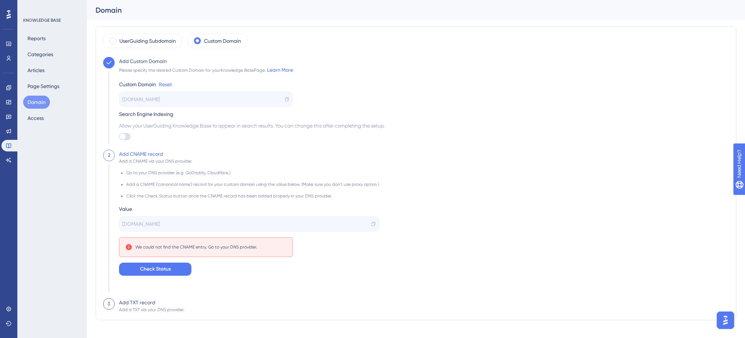
click at [151, 275] on button "Check Status" at bounding box center [155, 268] width 72 height 13
click at [165, 270] on span "Check Status" at bounding box center [155, 268] width 31 height 9
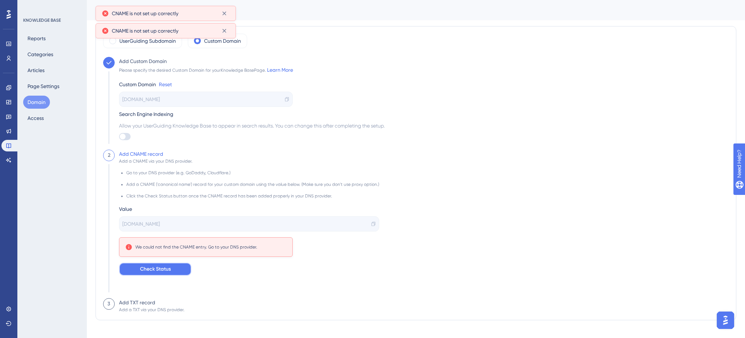
click at [165, 270] on span "Check Status" at bounding box center [155, 268] width 31 height 9
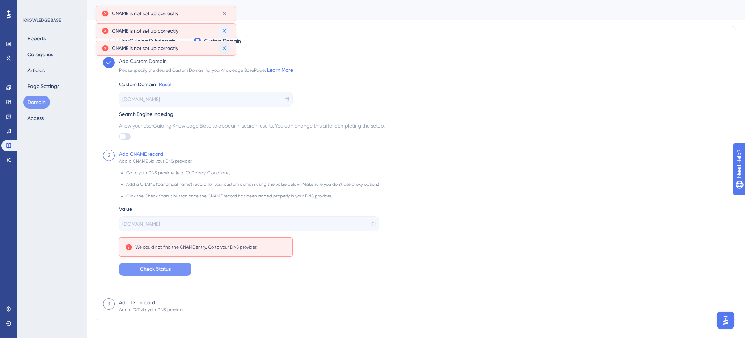
drag, startPoint x: 222, startPoint y: 47, endPoint x: 225, endPoint y: 34, distance: 13.7
click at [222, 47] on icon at bounding box center [224, 47] width 7 height 7
drag, startPoint x: 223, startPoint y: 30, endPoint x: 226, endPoint y: 17, distance: 13.7
click at [223, 30] on icon at bounding box center [224, 30] width 7 height 7
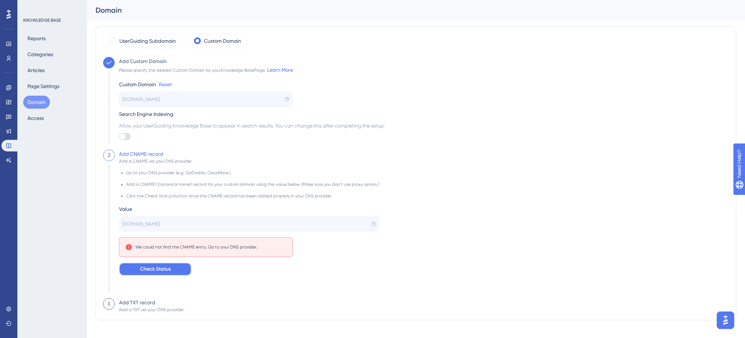
click at [161, 271] on span "Check Status" at bounding box center [155, 268] width 31 height 9
click at [162, 268] on span "Check Status" at bounding box center [155, 268] width 31 height 9
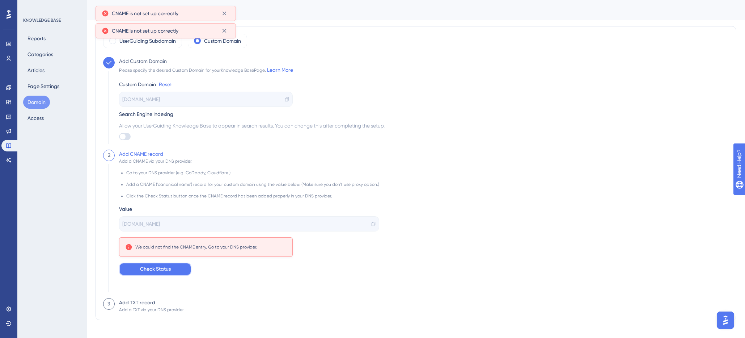
click at [162, 268] on span "Check Status" at bounding box center [155, 268] width 31 height 9
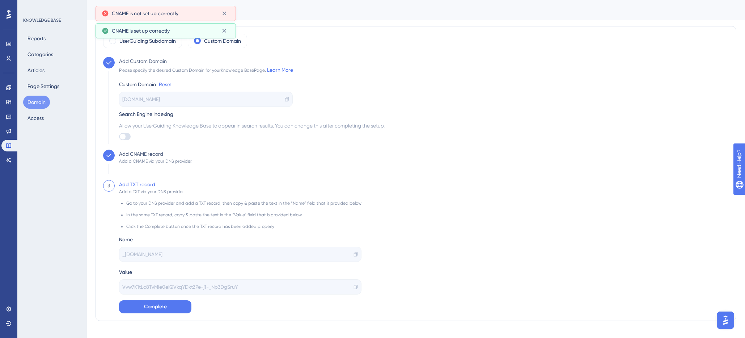
scroll to position [12, 0]
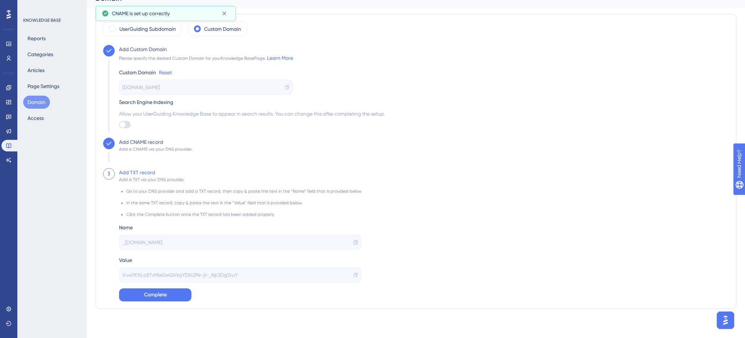
click at [354, 241] on icon at bounding box center [356, 242] width 4 height 4
click at [354, 275] on icon at bounding box center [356, 274] width 4 height 4
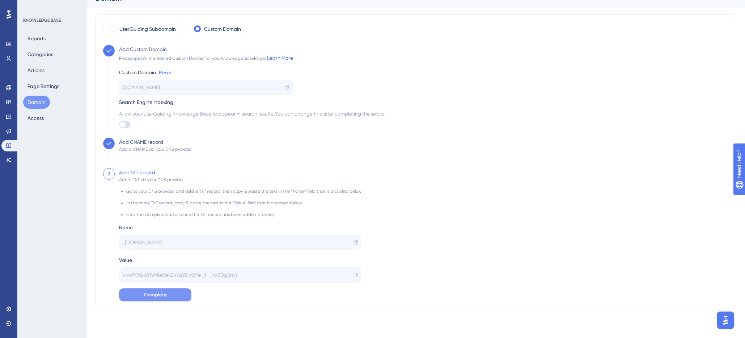
click at [157, 299] on button "Complete" at bounding box center [155, 294] width 72 height 13
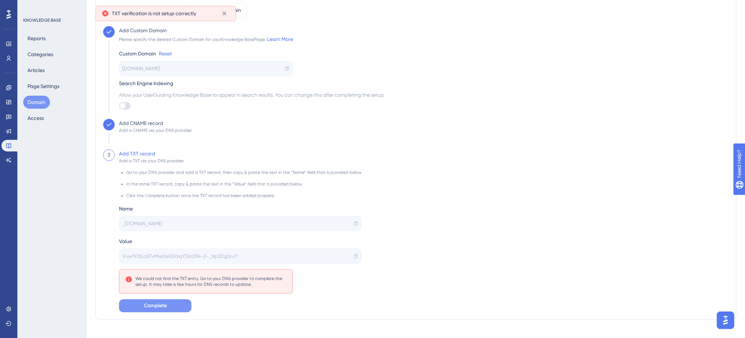
scroll to position [42, 0]
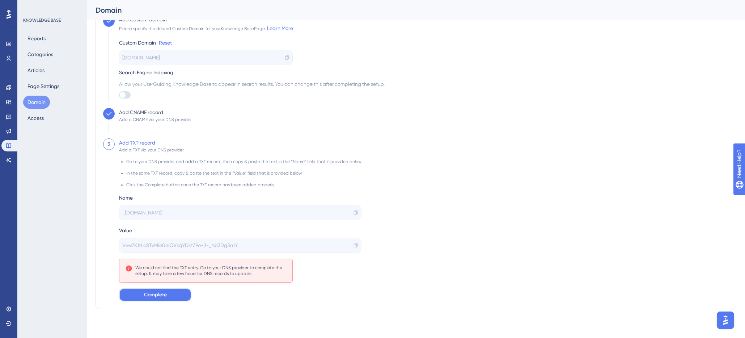
click at [162, 296] on span "Complete" at bounding box center [155, 294] width 23 height 9
click at [142, 297] on button "Complete" at bounding box center [155, 294] width 72 height 13
click at [151, 295] on span "Complete" at bounding box center [155, 294] width 23 height 9
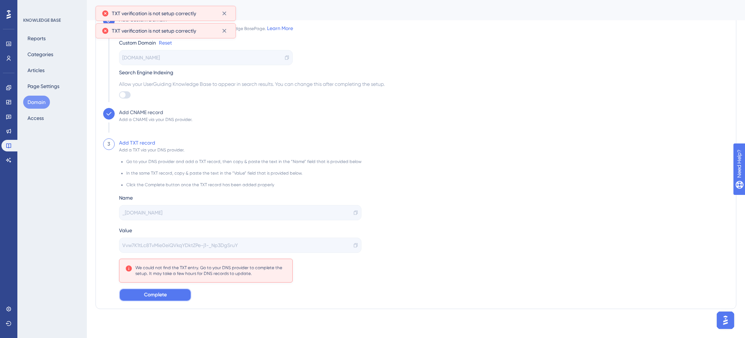
click at [151, 295] on span "Complete" at bounding box center [155, 294] width 23 height 9
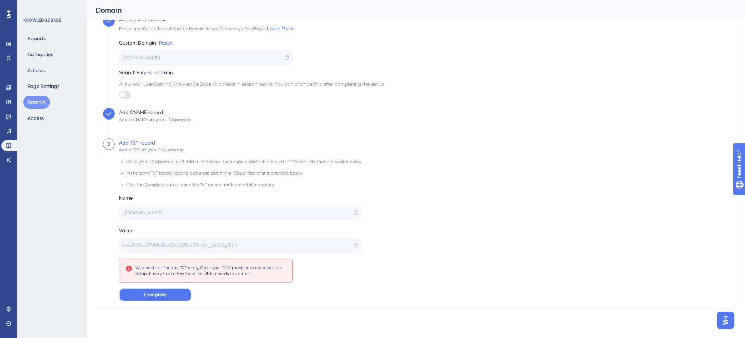
click at [144, 298] on span "Complete" at bounding box center [155, 294] width 23 height 9
click at [155, 294] on span "Complete" at bounding box center [155, 294] width 23 height 9
click at [158, 294] on span "Complete" at bounding box center [155, 294] width 23 height 9
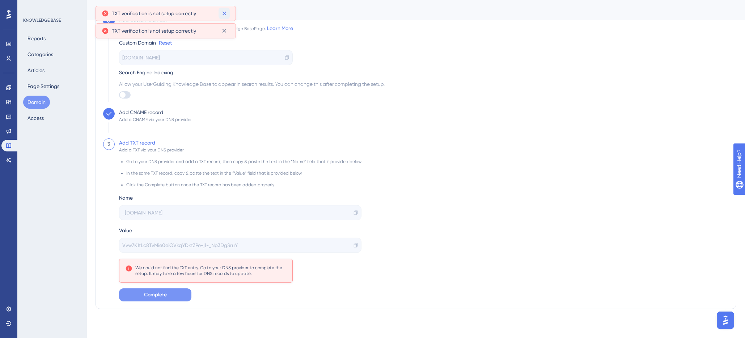
click at [224, 12] on icon at bounding box center [224, 13] width 7 height 7
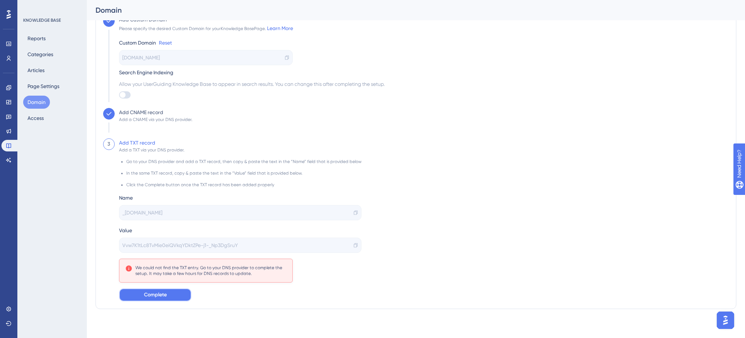
click at [147, 297] on span "Complete" at bounding box center [155, 294] width 23 height 9
click at [151, 294] on span "Complete" at bounding box center [155, 294] width 23 height 9
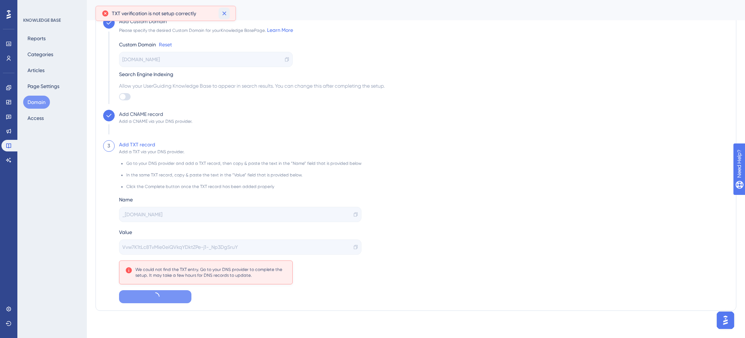
drag, startPoint x: 224, startPoint y: 14, endPoint x: 186, endPoint y: 148, distance: 138.5
click at [224, 14] on icon at bounding box center [224, 13] width 7 height 7
click at [154, 300] on span "Complete" at bounding box center [155, 296] width 23 height 9
click at [224, 14] on icon at bounding box center [224, 13] width 7 height 7
click at [152, 293] on span "Complete" at bounding box center [155, 296] width 23 height 9
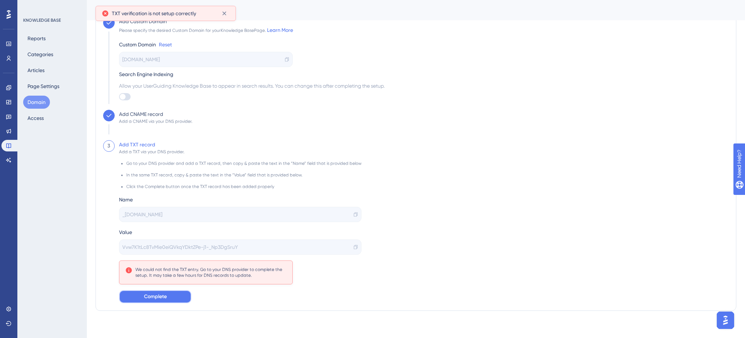
click at [153, 295] on span "Complete" at bounding box center [155, 296] width 23 height 9
click at [152, 296] on span "Complete" at bounding box center [155, 296] width 23 height 9
click at [154, 297] on span "Complete" at bounding box center [155, 296] width 23 height 9
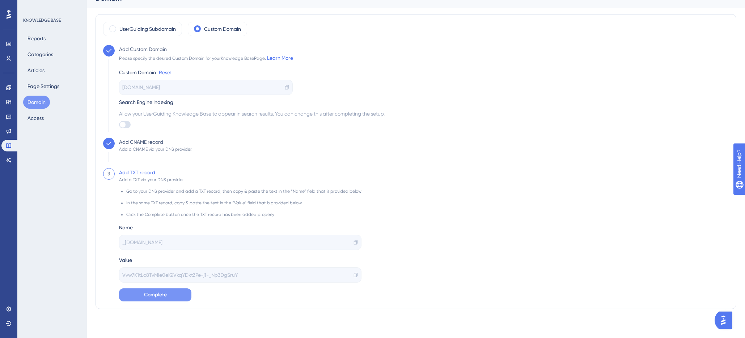
click at [154, 289] on button "Complete" at bounding box center [155, 294] width 72 height 13
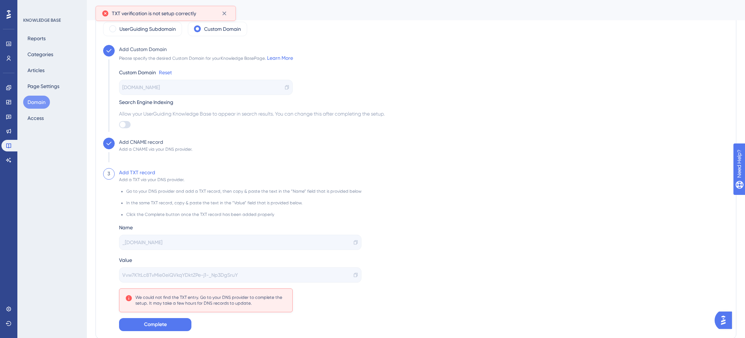
scroll to position [42, 0]
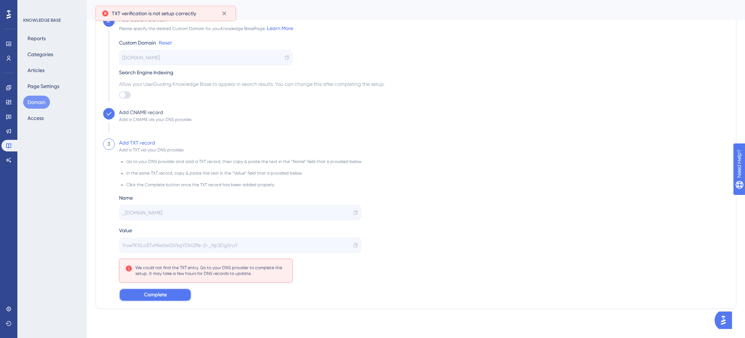
click at [162, 301] on button "Complete" at bounding box center [155, 294] width 72 height 13
click at [162, 300] on button "Complete" at bounding box center [155, 294] width 72 height 13
click at [223, 13] on icon at bounding box center [224, 13] width 7 height 7
click at [223, 16] on icon at bounding box center [224, 13] width 7 height 7
click at [154, 294] on span "Complete" at bounding box center [155, 294] width 23 height 9
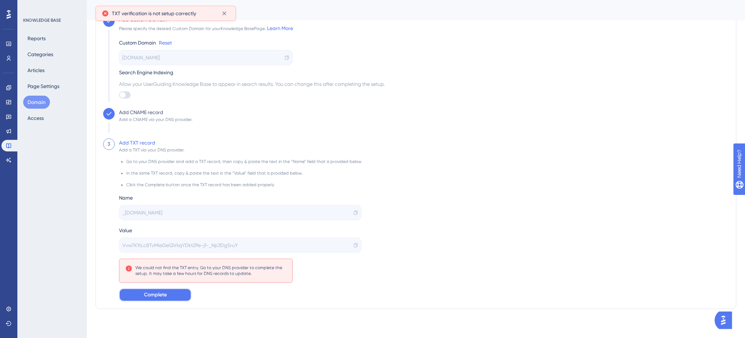
click at [154, 294] on span "Complete" at bounding box center [155, 294] width 23 height 9
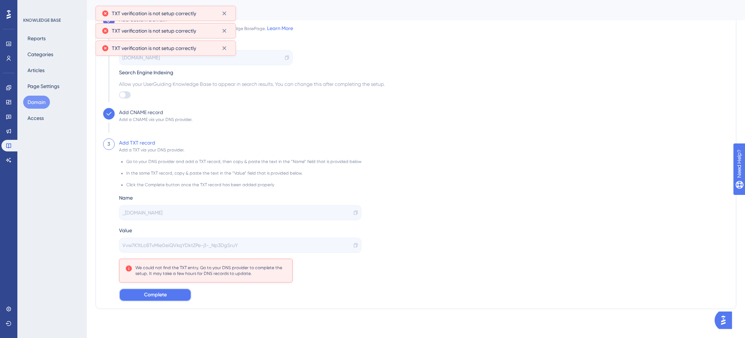
click at [154, 294] on span "Complete" at bounding box center [155, 294] width 23 height 9
click at [225, 46] on icon at bounding box center [224, 47] width 7 height 7
drag, startPoint x: 222, startPoint y: 29, endPoint x: 225, endPoint y: 20, distance: 8.9
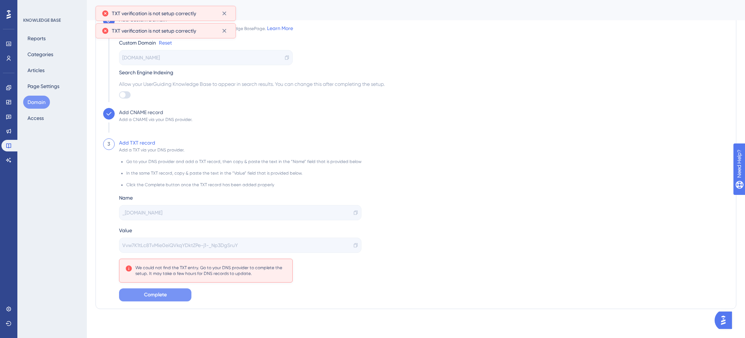
click at [222, 28] on div "Please specify the desired Custom Domain for your Knowledge Base Page. Learn Mo…" at bounding box center [206, 28] width 174 height 9
click at [225, 9] on button at bounding box center [224, 14] width 11 height 12
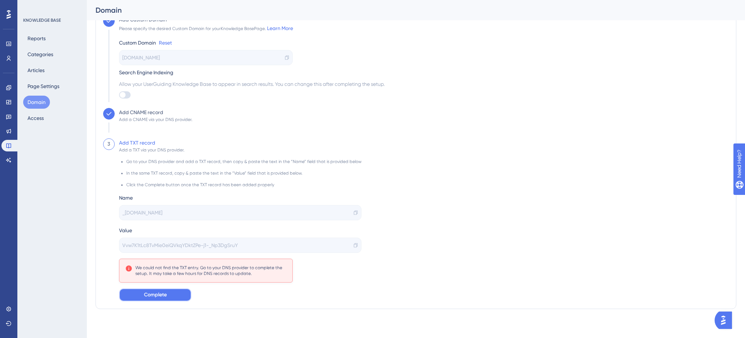
click at [141, 297] on button "Complete" at bounding box center [155, 294] width 72 height 13
click at [163, 294] on span "Complete" at bounding box center [155, 294] width 23 height 9
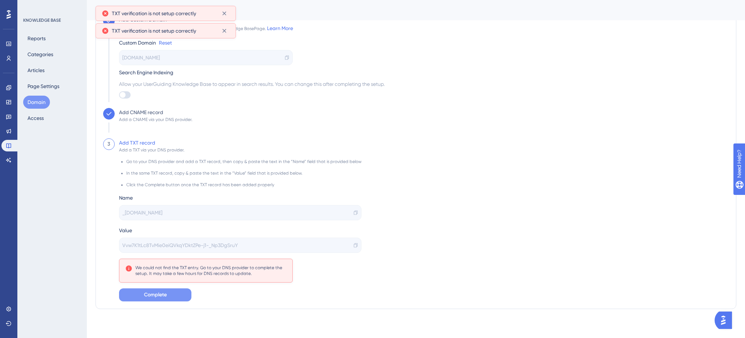
click at [158, 295] on span "Complete" at bounding box center [155, 294] width 23 height 9
click at [159, 293] on span "Complete" at bounding box center [155, 294] width 23 height 9
click at [226, 47] on icon at bounding box center [224, 47] width 7 height 7
drag, startPoint x: 225, startPoint y: 31, endPoint x: 226, endPoint y: 20, distance: 10.9
click at [225, 28] on icon at bounding box center [224, 30] width 7 height 7
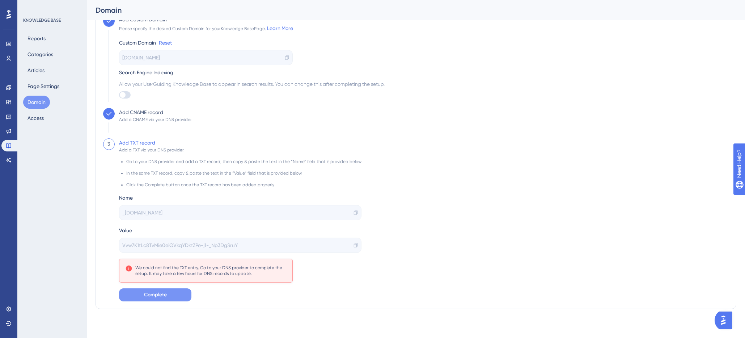
click at [144, 298] on span "Complete" at bounding box center [155, 294] width 23 height 9
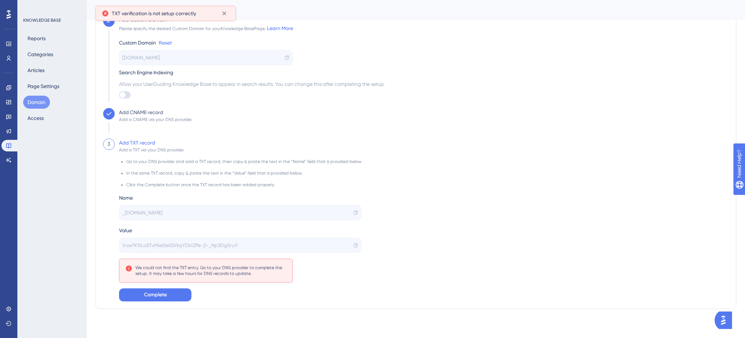
click at [223, 13] on icon at bounding box center [224, 13] width 7 height 7
click at [144, 294] on span "Complete" at bounding box center [155, 294] width 23 height 9
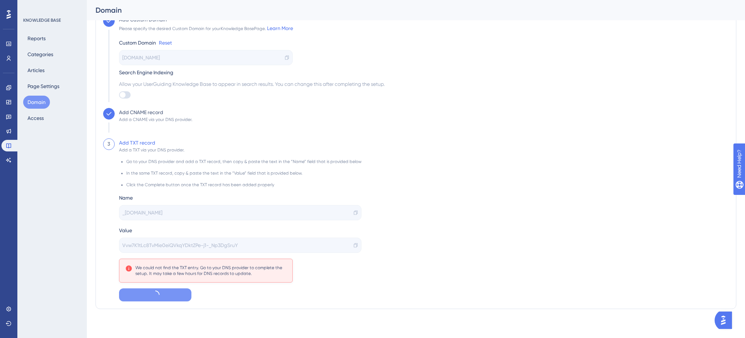
scroll to position [40, 0]
click at [144, 294] on span "Complete" at bounding box center [155, 294] width 23 height 9
